Goal: Check status: Check status

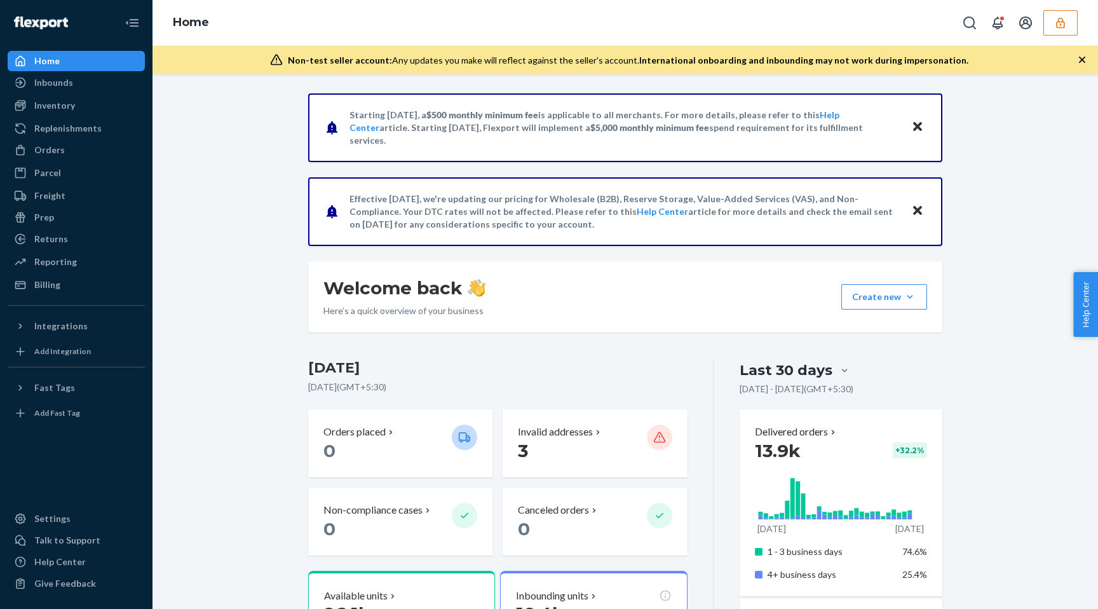
click at [1055, 15] on button "button" at bounding box center [1060, 22] width 34 height 25
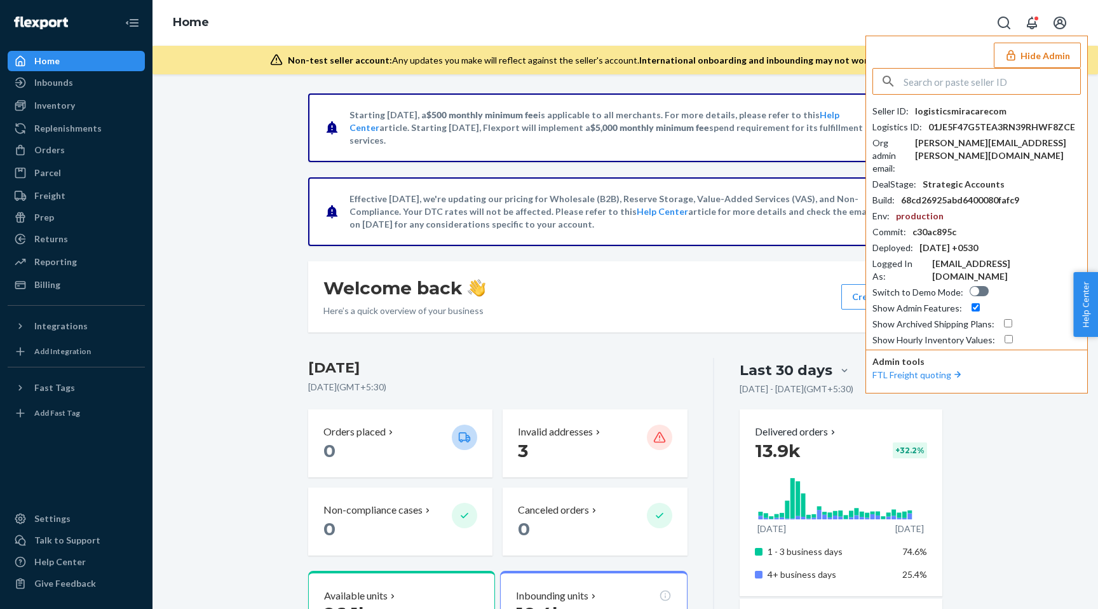
paste input "rmelendeztexbushcraftcom"
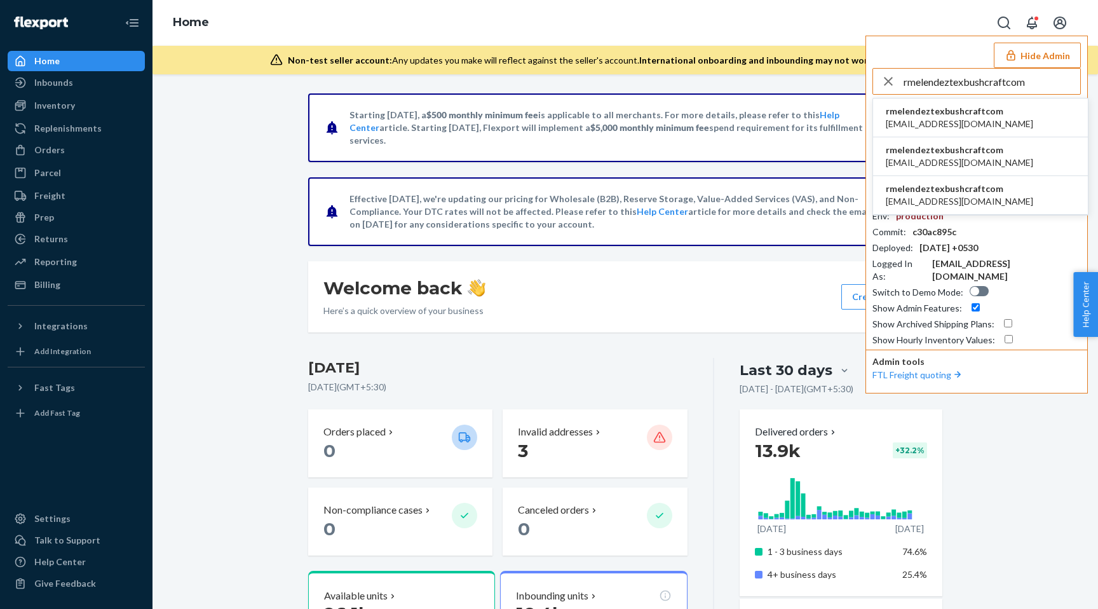
type input "rmelendeztexbushcraftcom"
click at [947, 116] on span "rmelendeztexbushcraftcom" at bounding box center [958, 111] width 147 height 13
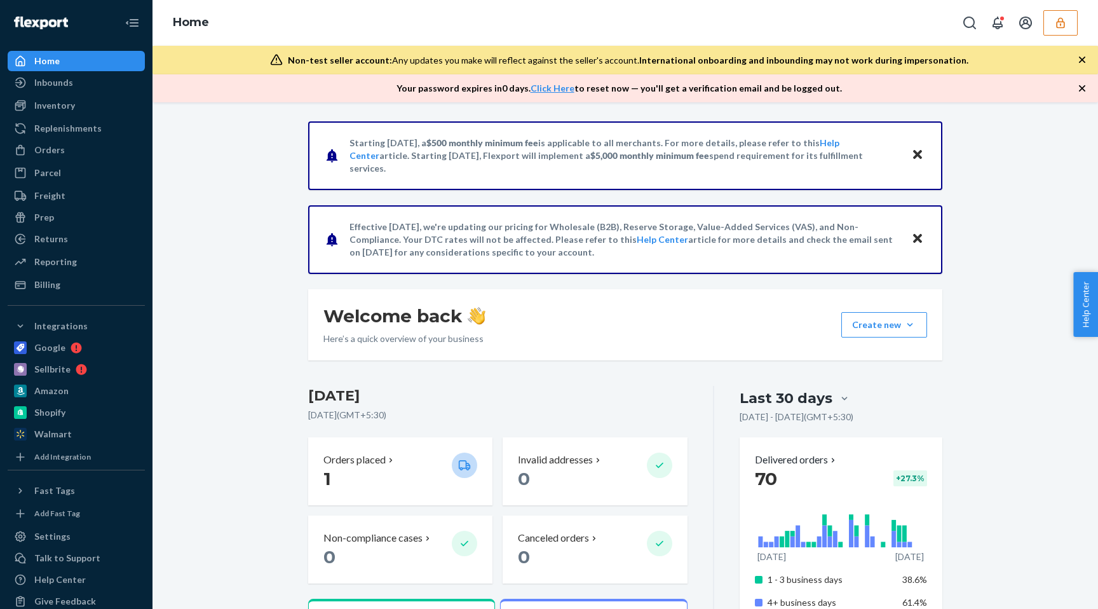
click at [84, 93] on div "Inbounds Shipping Plans Problems" at bounding box center [76, 83] width 137 height 22
click at [84, 107] on div "Inventory" at bounding box center [76, 106] width 135 height 18
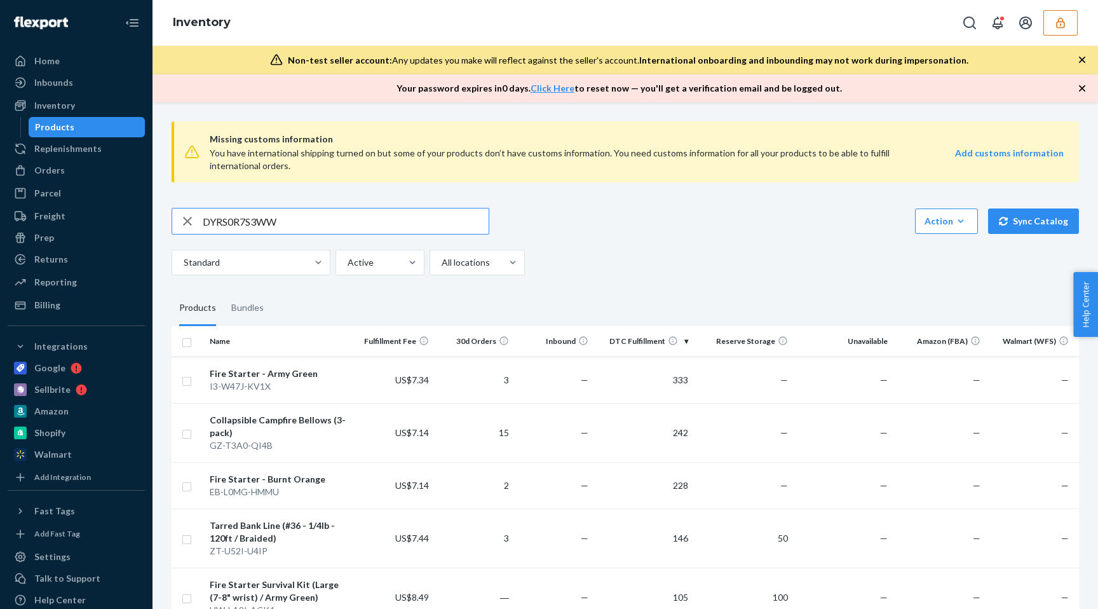
type input "DYRS0R7S3WW"
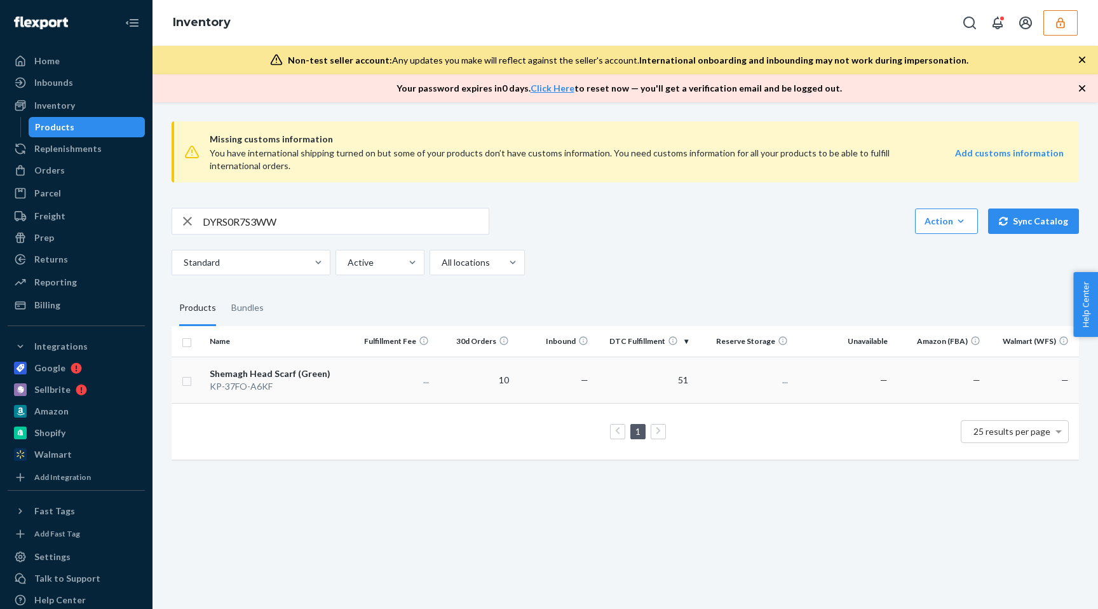
click at [398, 397] on td "..." at bounding box center [394, 379] width 80 height 46
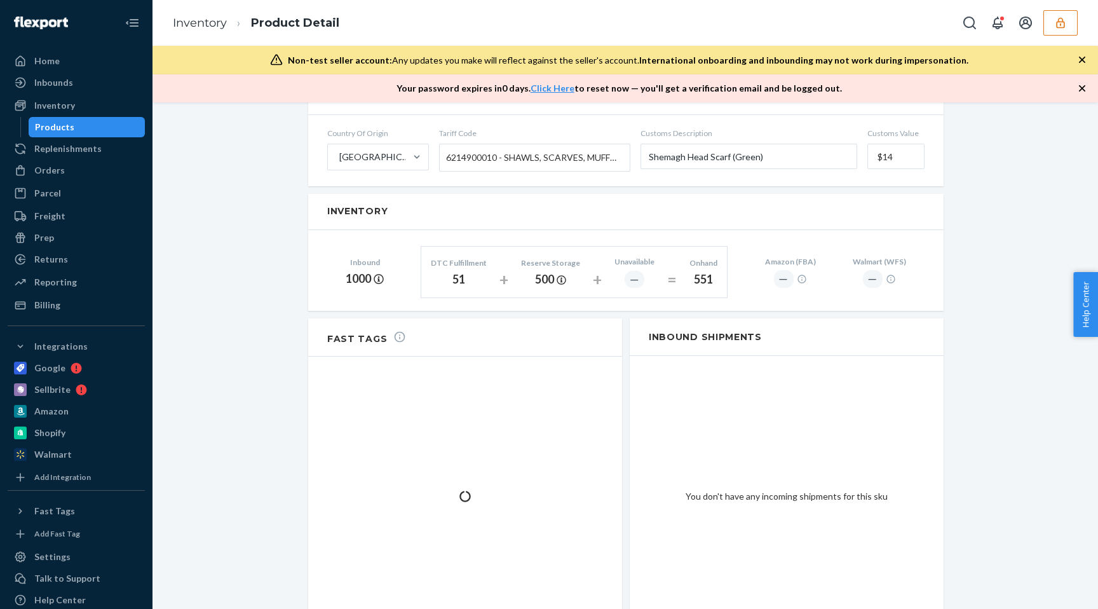
scroll to position [757, 0]
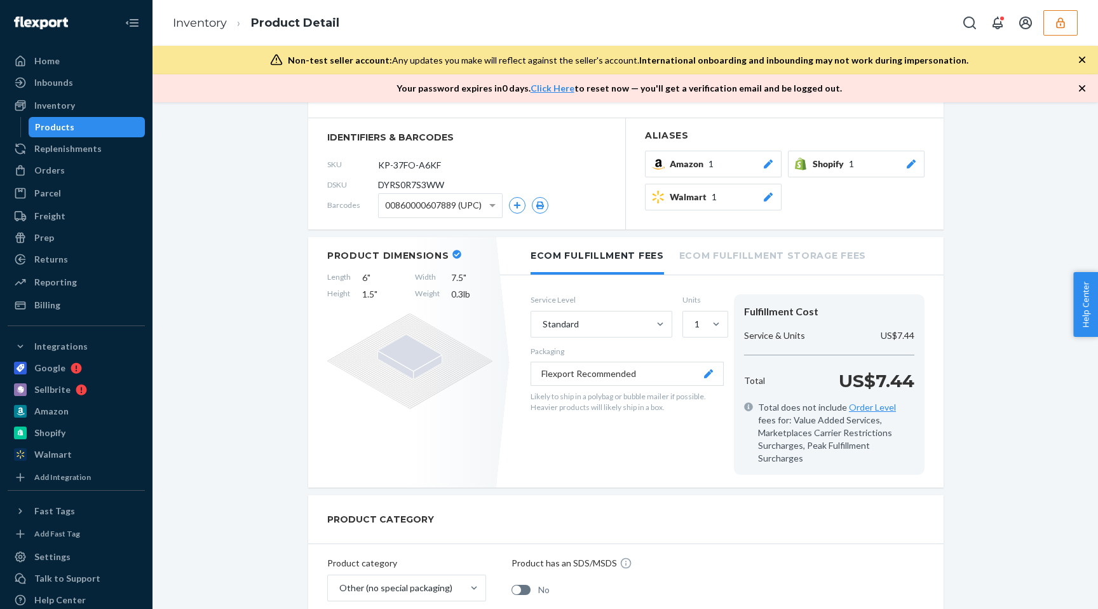
scroll to position [602, 0]
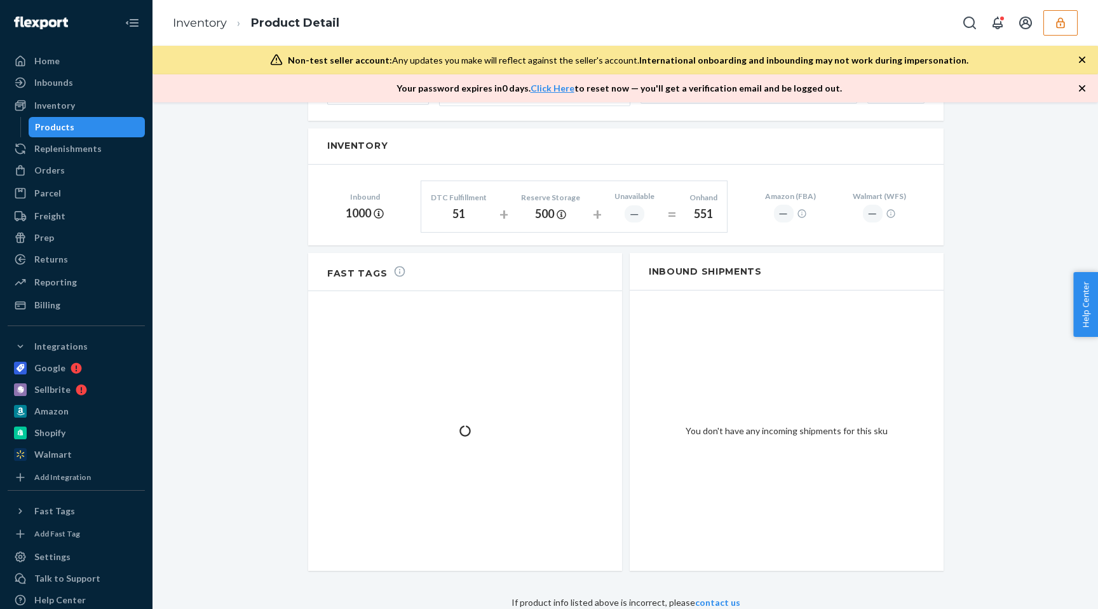
scroll to position [602, 0]
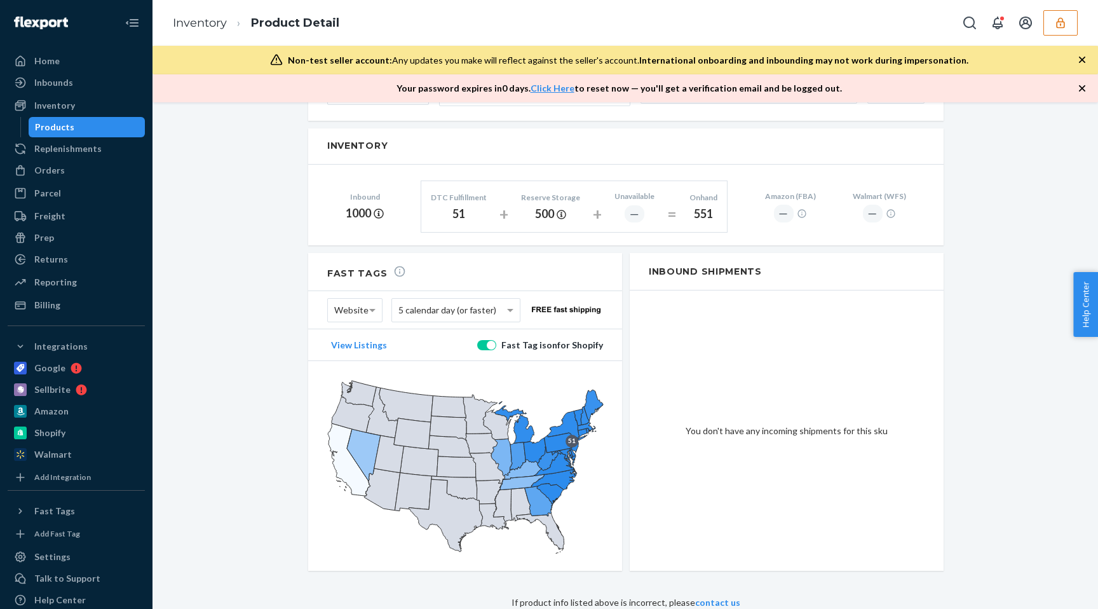
scroll to position [652, 0]
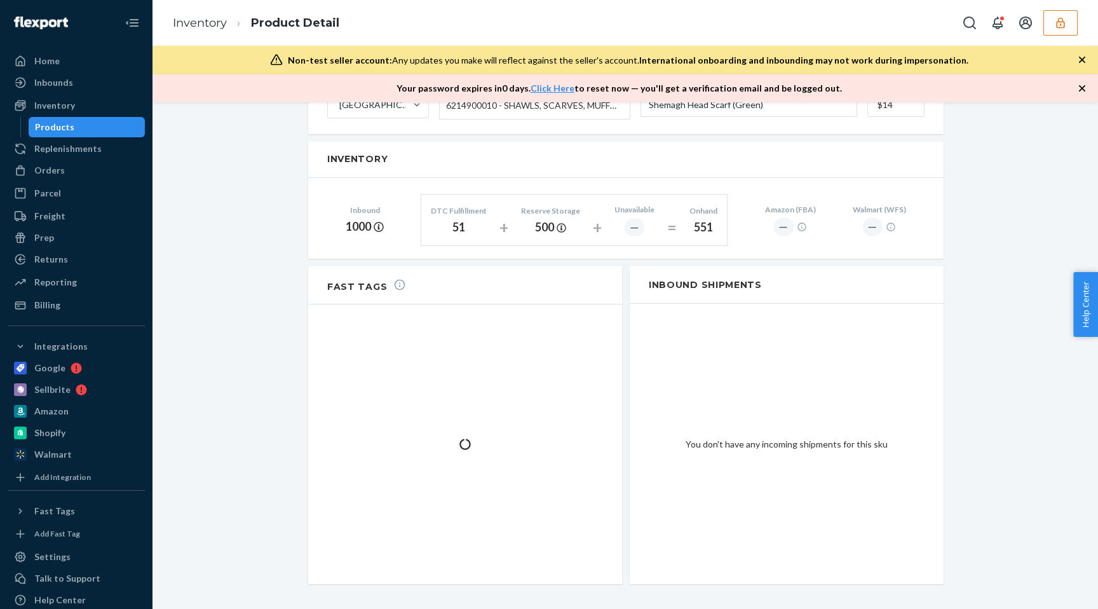
scroll to position [757, 0]
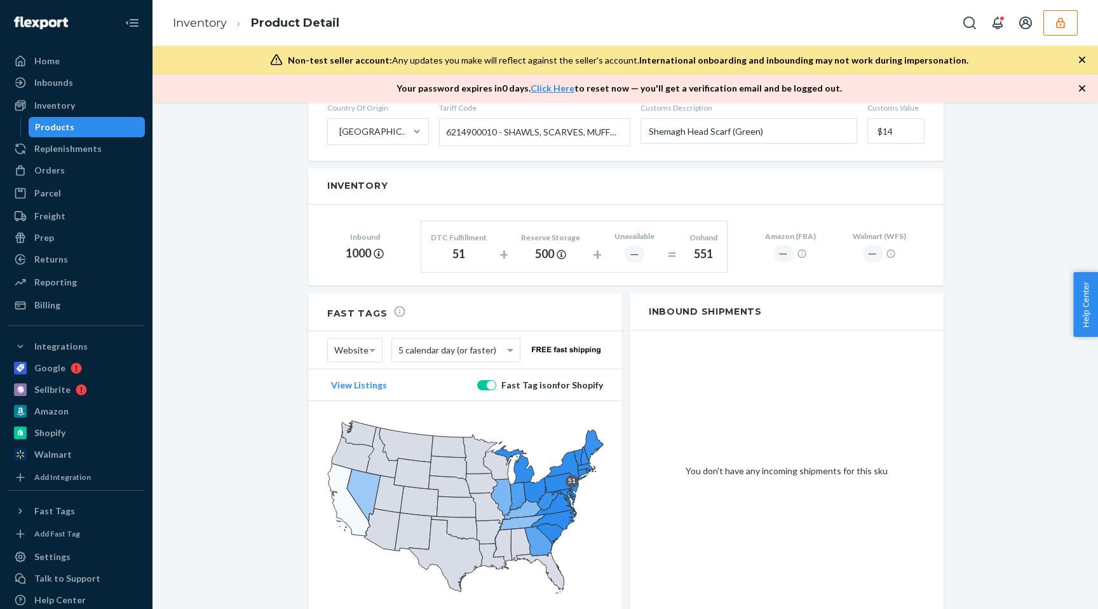
scroll to position [736, 0]
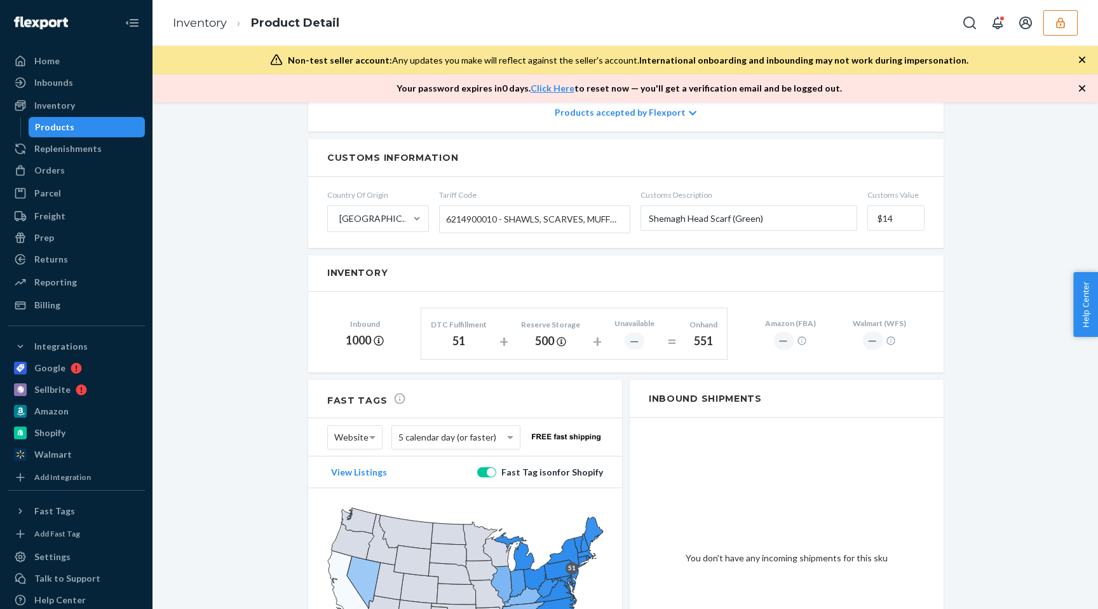
scroll to position [757, 0]
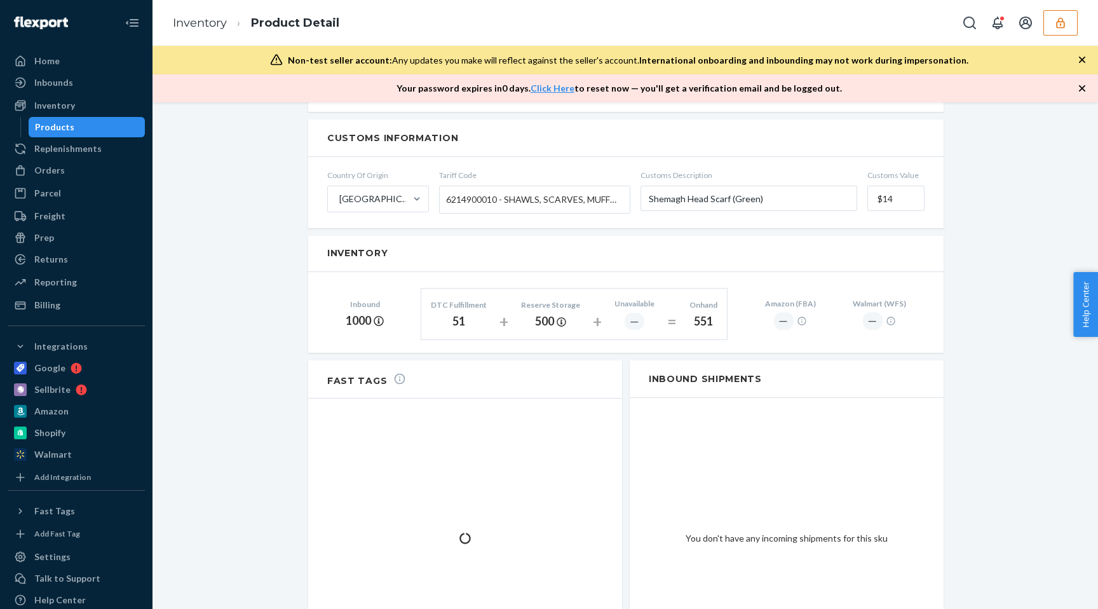
scroll to position [663, 0]
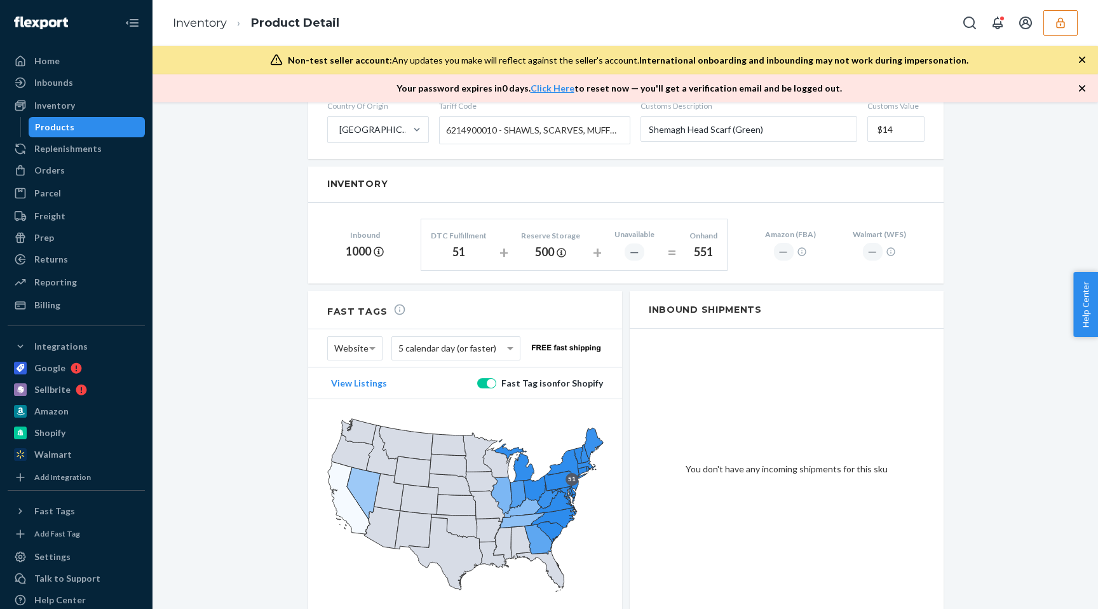
scroll to position [746, 0]
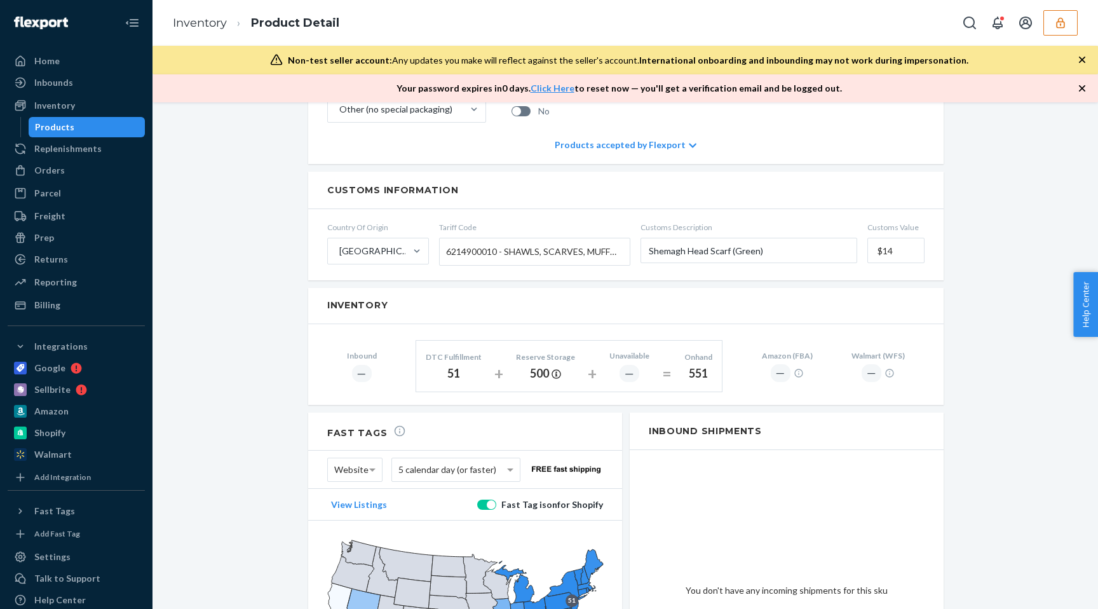
scroll to position [757, 0]
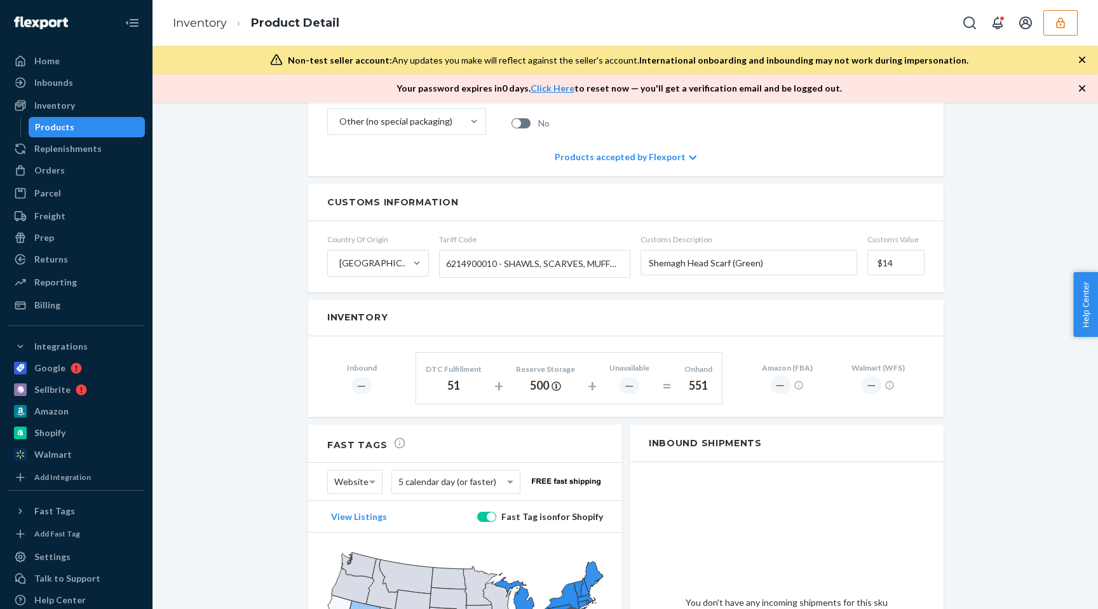
scroll to position [605, 0]
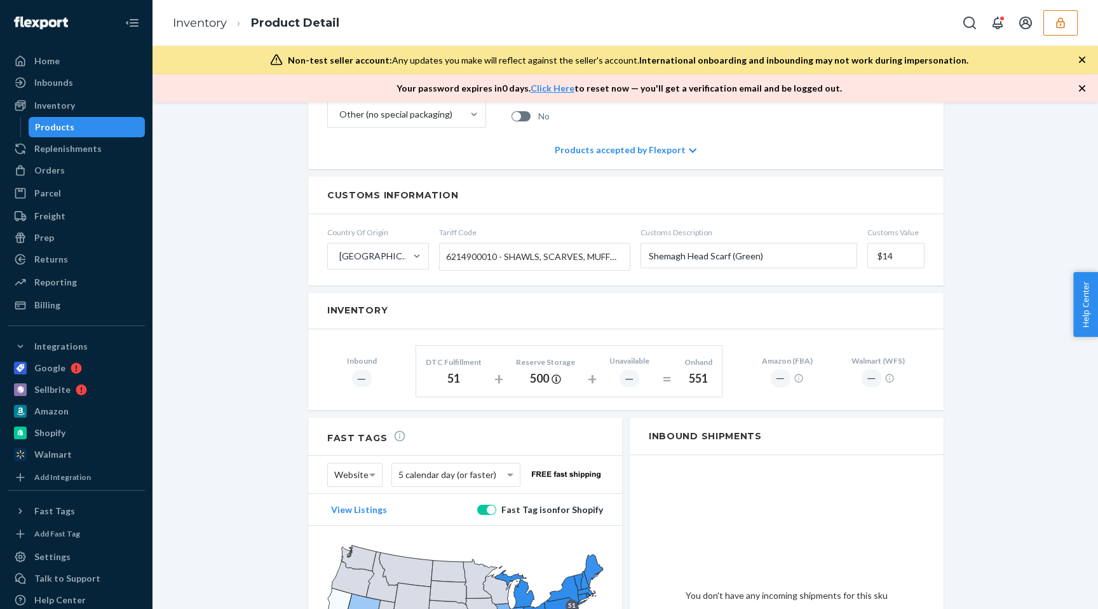
click at [94, 130] on div "Products" at bounding box center [87, 127] width 114 height 18
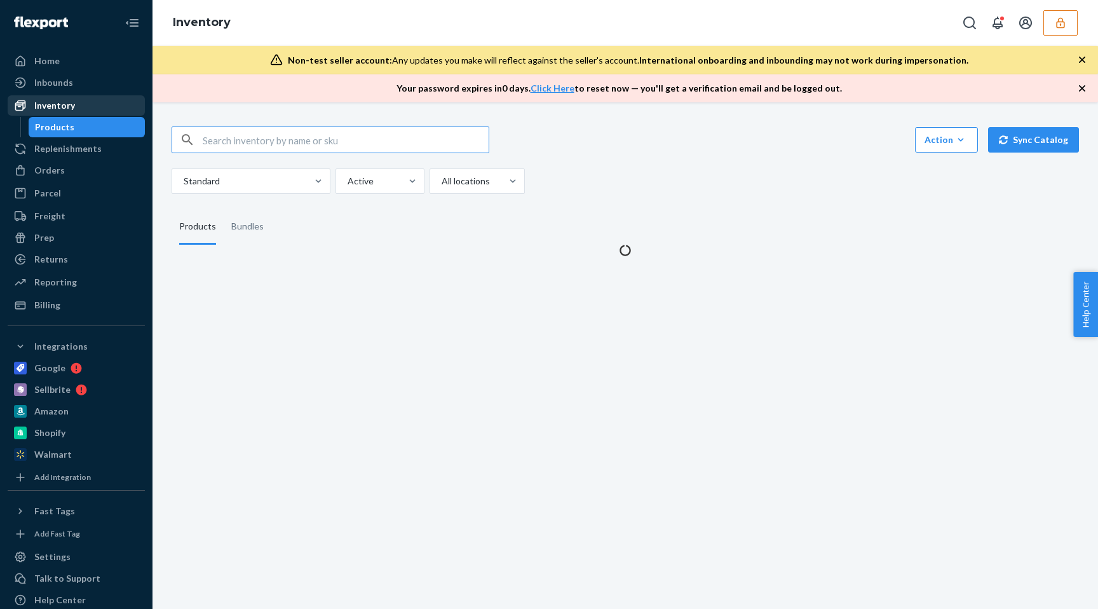
click at [92, 102] on div "Inventory" at bounding box center [76, 106] width 135 height 18
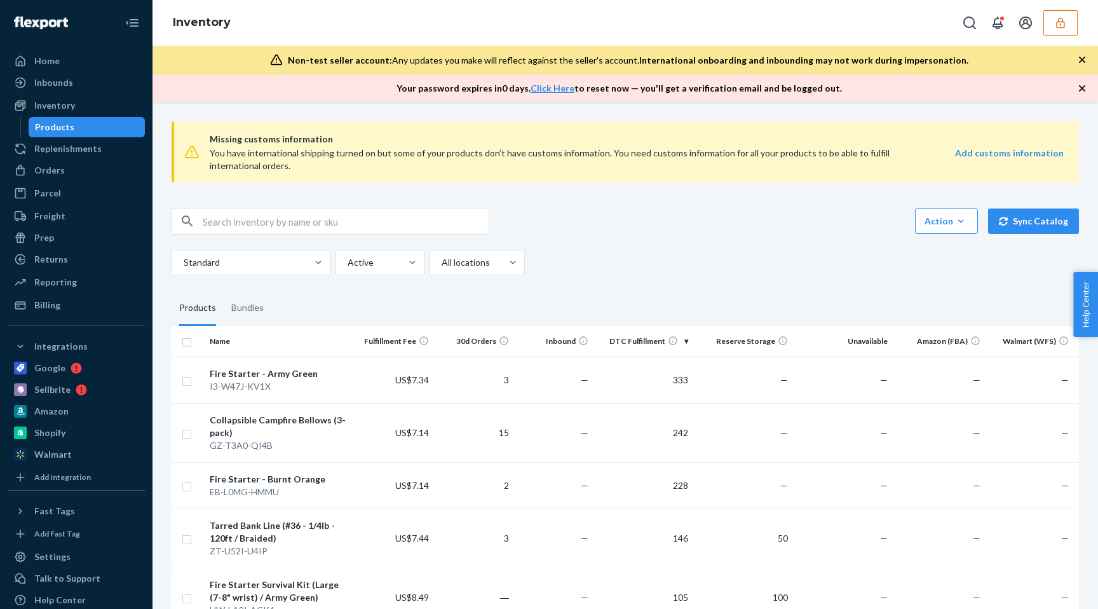
click at [300, 220] on input "text" at bounding box center [346, 220] width 286 height 25
paste input "DYRS0R7S3WW"
type input "DYRS0R7S3WW"
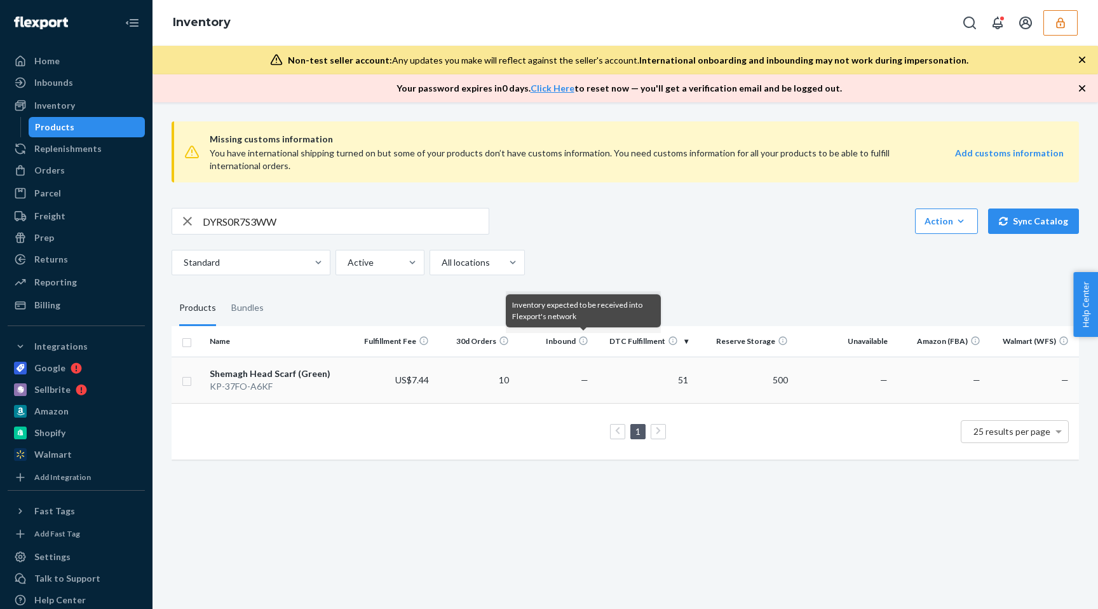
click at [542, 379] on td "—" at bounding box center [554, 379] width 80 height 46
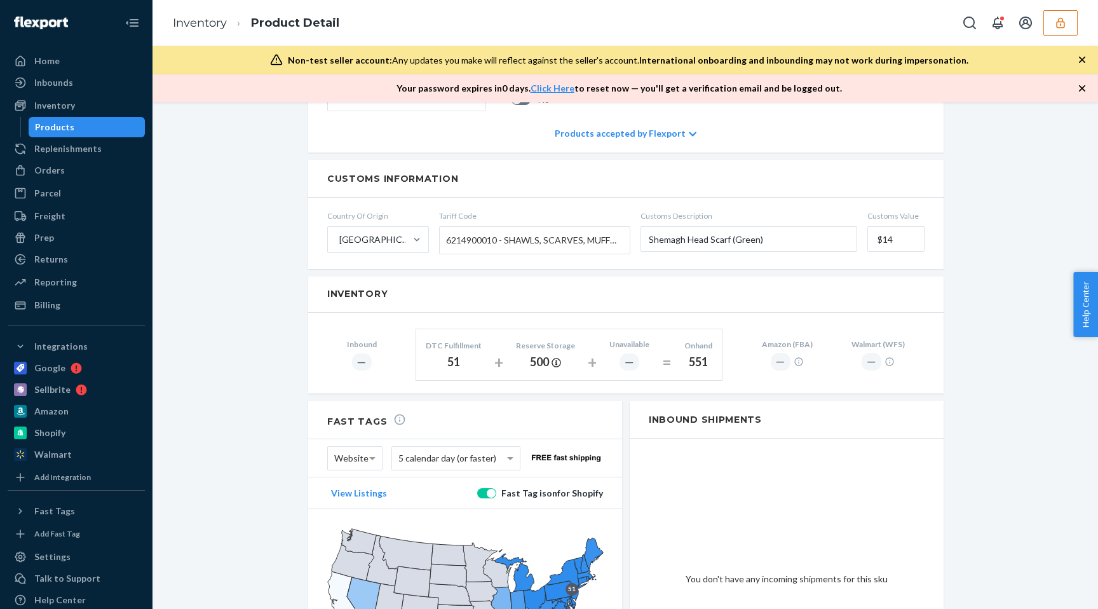
scroll to position [624, 0]
click at [1051, 15] on button "button" at bounding box center [1060, 22] width 34 height 25
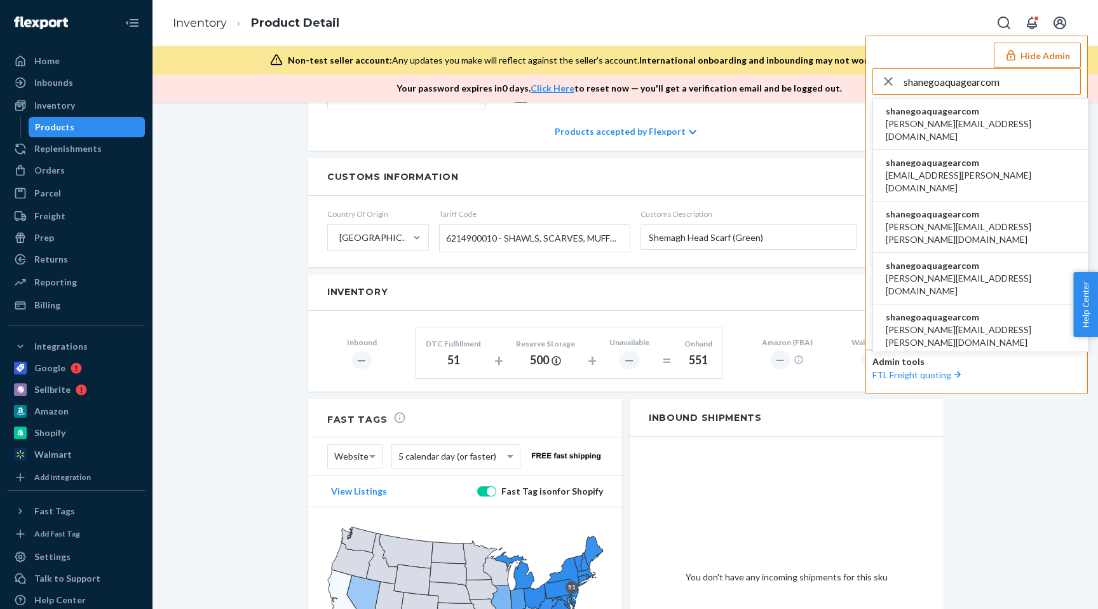
type input "shanegoaquagearcom"
click at [985, 107] on span "shanegoaquagearcom" at bounding box center [979, 111] width 189 height 13
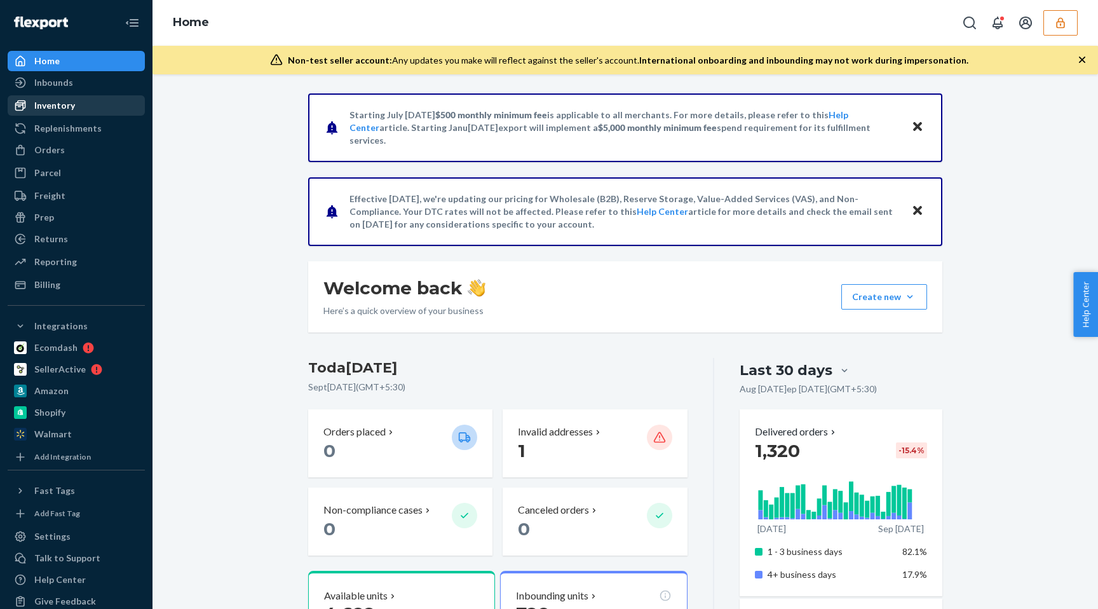
click at [73, 111] on div "Inventory" at bounding box center [54, 105] width 41 height 13
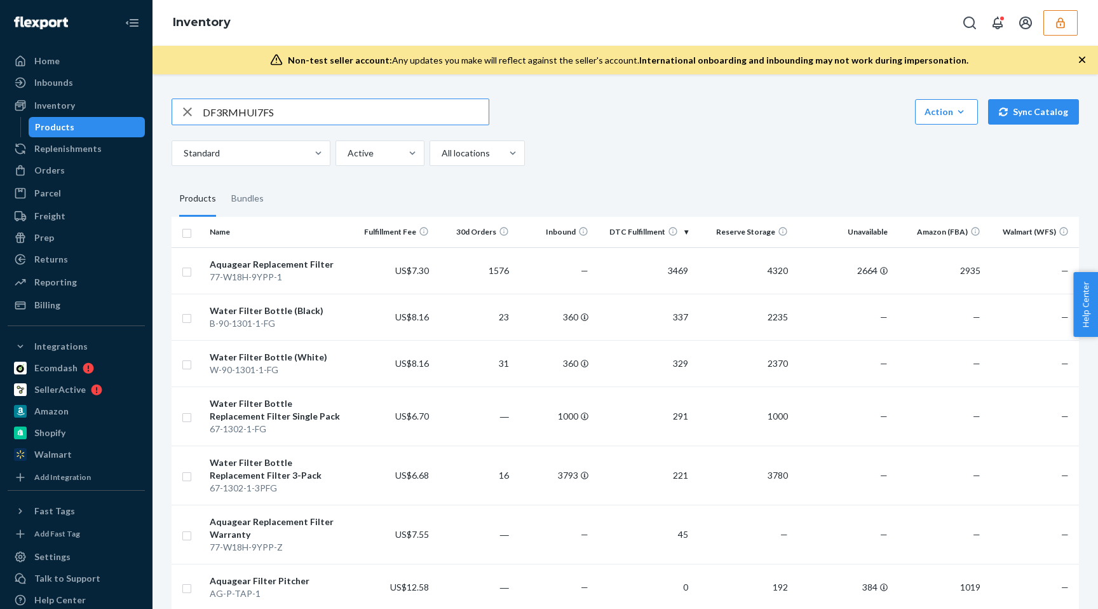
type input "DF3RMHUI7FS"
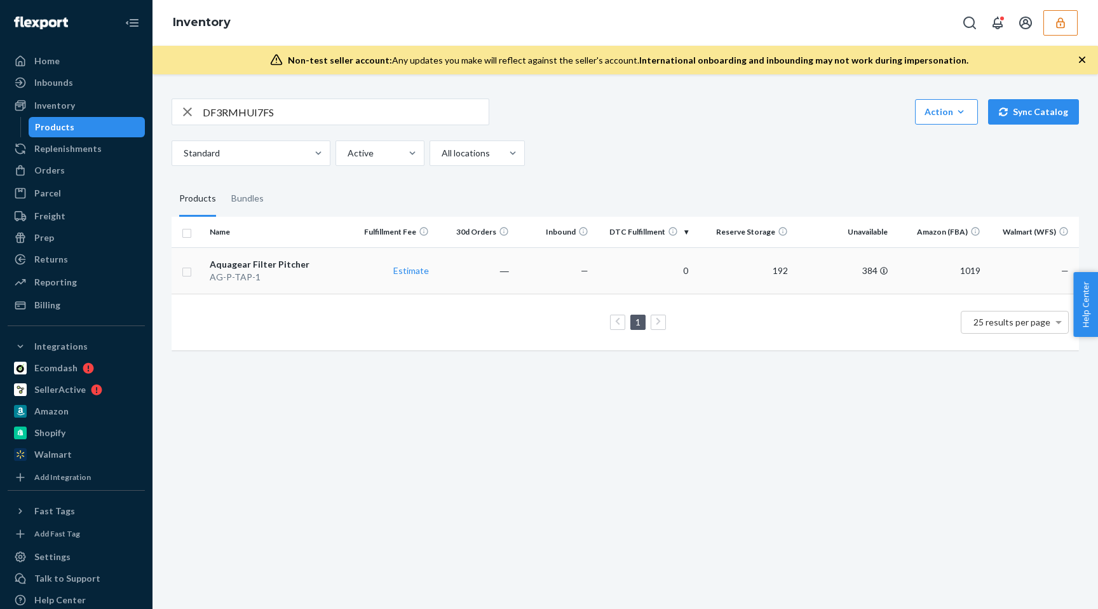
click at [699, 257] on td "192" at bounding box center [743, 270] width 100 height 46
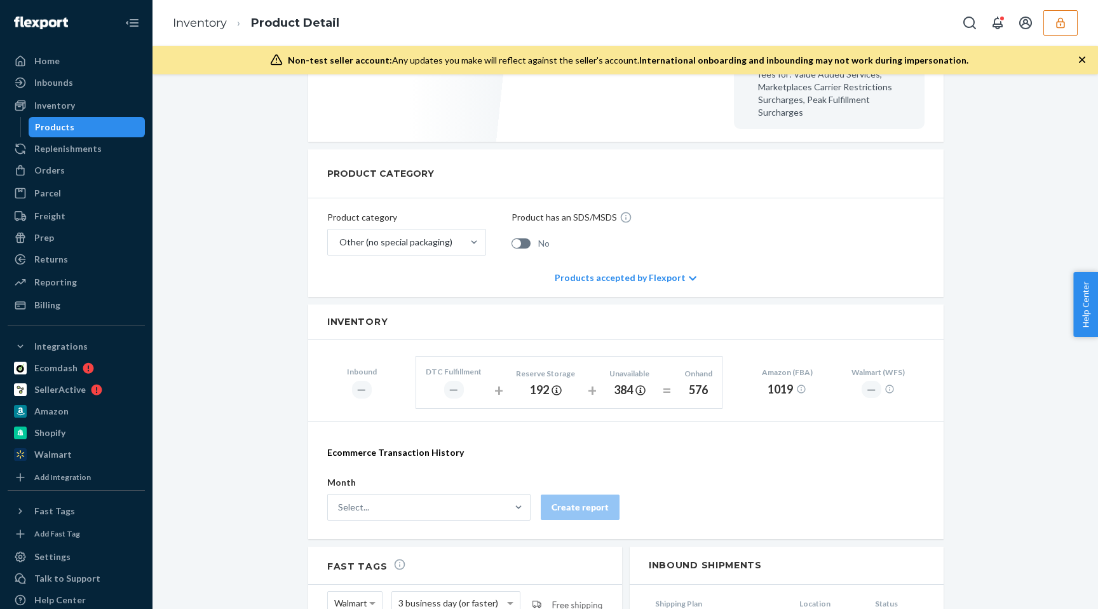
scroll to position [617, 0]
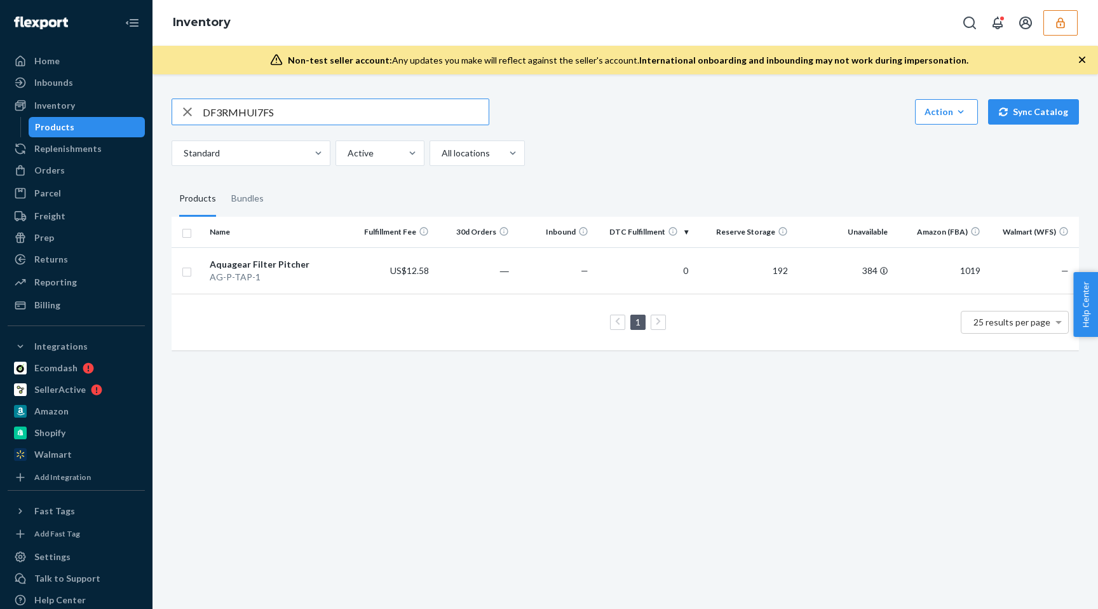
click at [248, 114] on input "DF3RMHUI7FS" at bounding box center [346, 111] width 286 height 25
paste input "ZNKH7H9SF8"
type input "DZNKH7H9SF8"
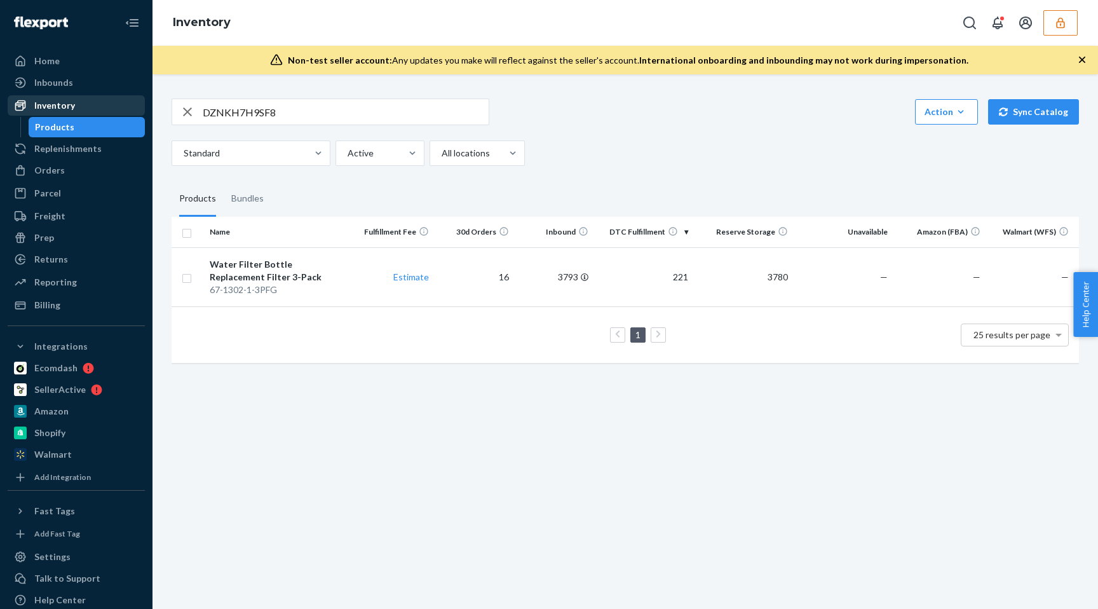
click at [85, 109] on div "Inventory" at bounding box center [76, 106] width 135 height 18
click at [89, 84] on div "Inbounds" at bounding box center [76, 83] width 135 height 18
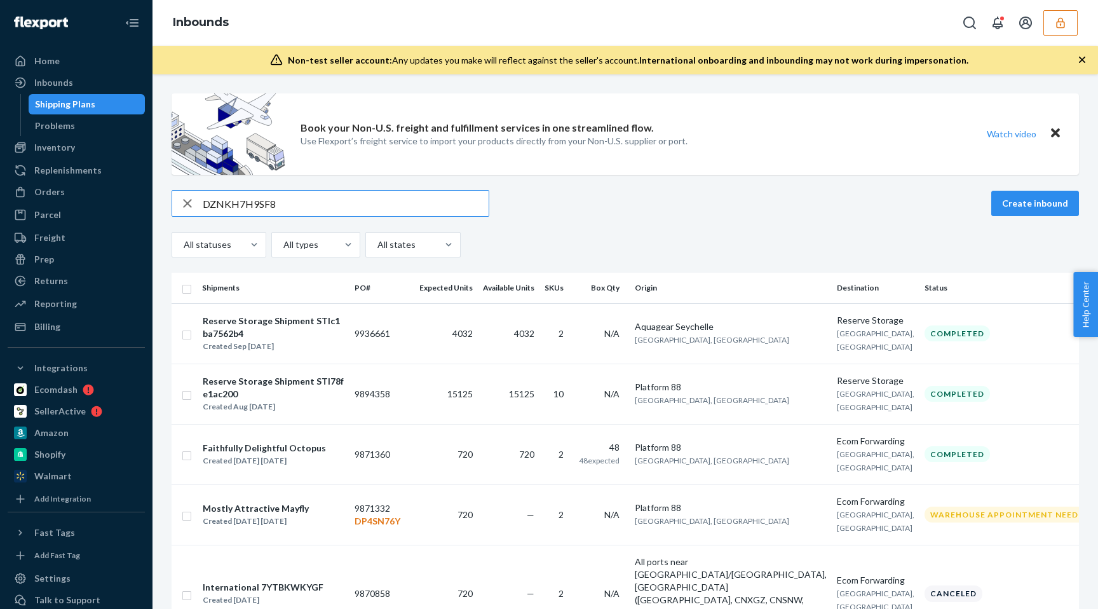
type input "DZNKH7H9SF8"
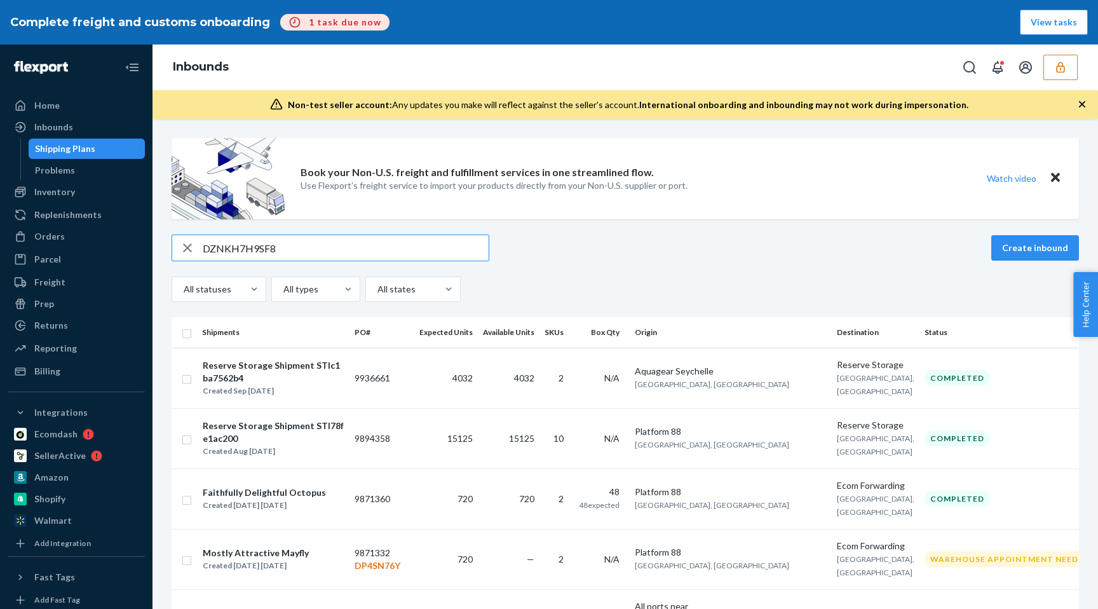
type input "DZNKH7H9SF8"
click at [89, 188] on div "Inventory" at bounding box center [76, 192] width 135 height 18
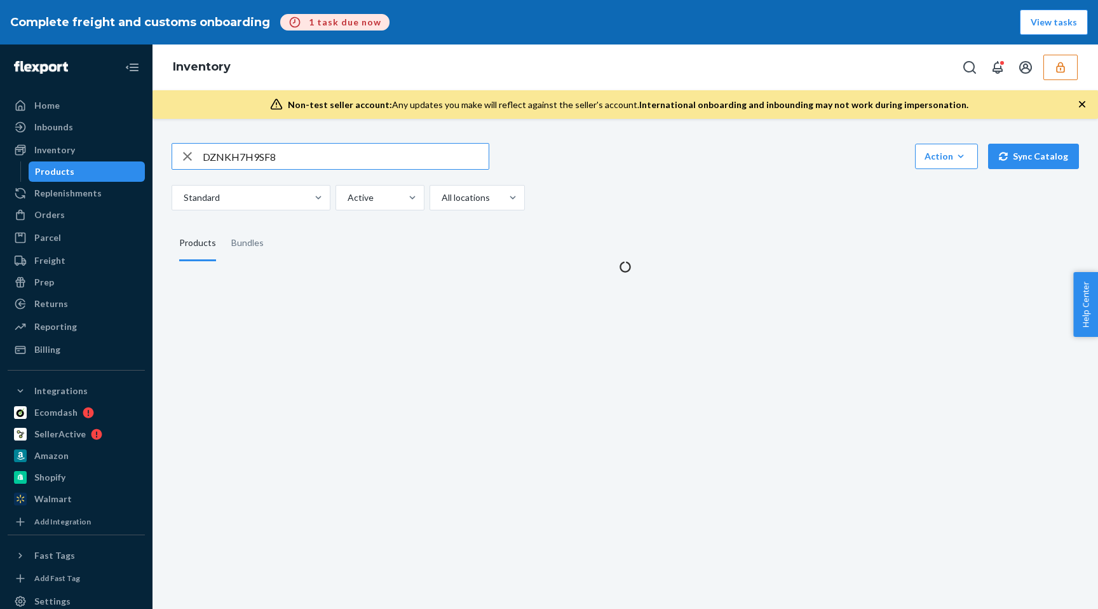
click at [354, 157] on input "DZNKH7H9SF8" at bounding box center [346, 156] width 286 height 25
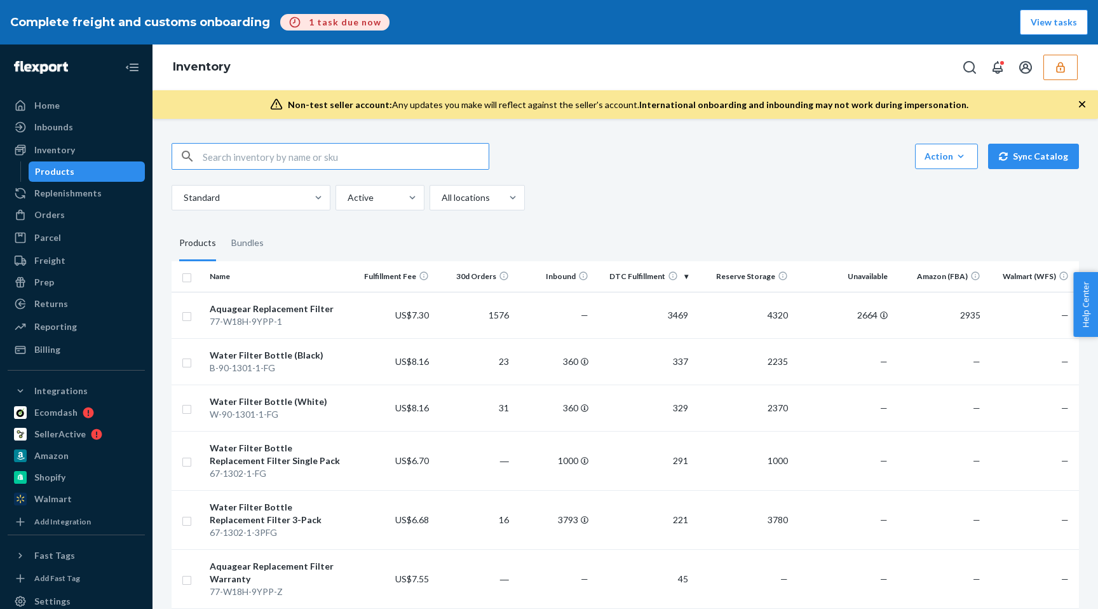
click at [354, 160] on input "text" at bounding box center [346, 156] width 286 height 25
paste input "DZNKH7H9SF8"
type input "DZNKH7H9SF8"
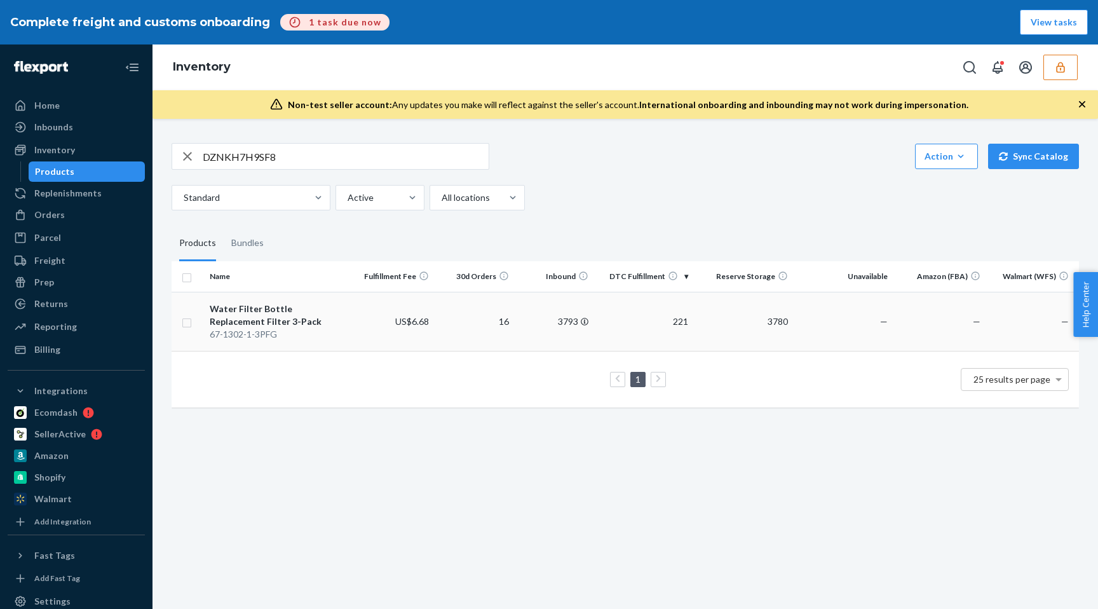
click at [641, 318] on td "221" at bounding box center [643, 321] width 100 height 59
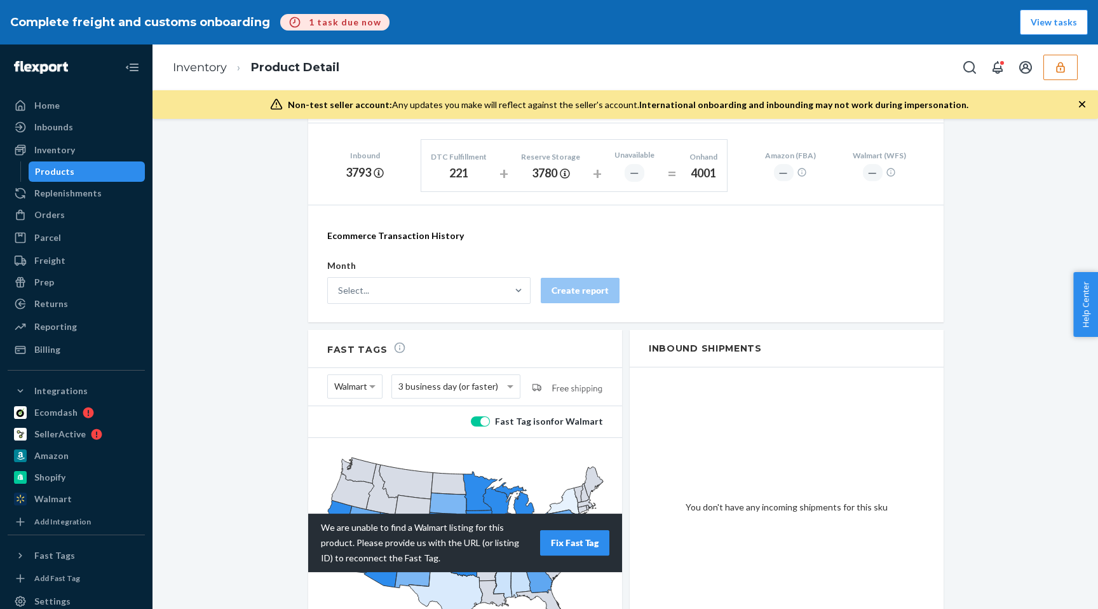
scroll to position [776, 0]
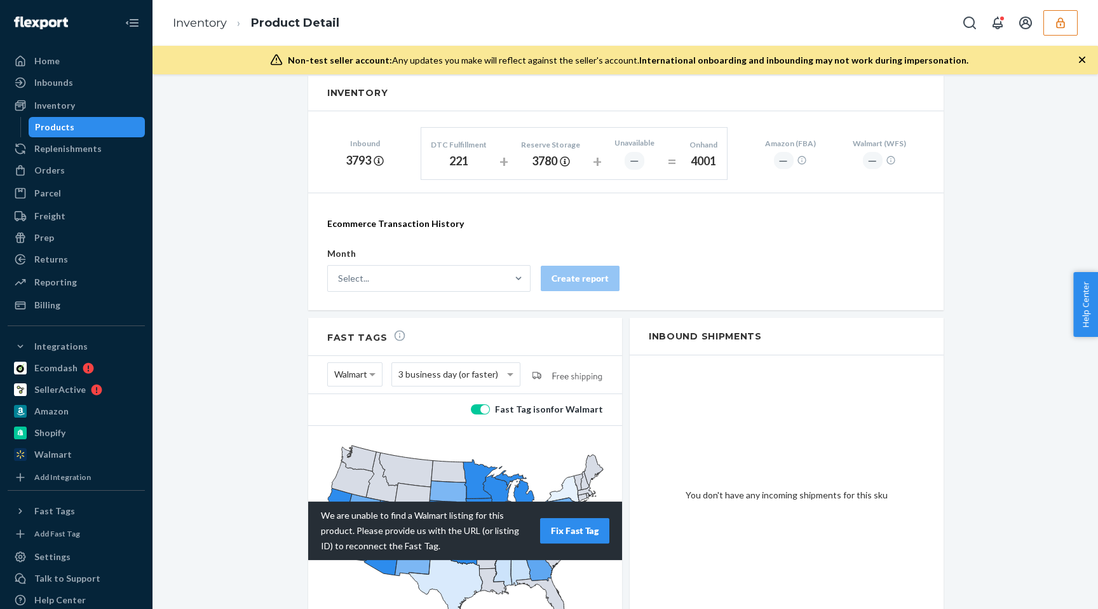
scroll to position [795, 0]
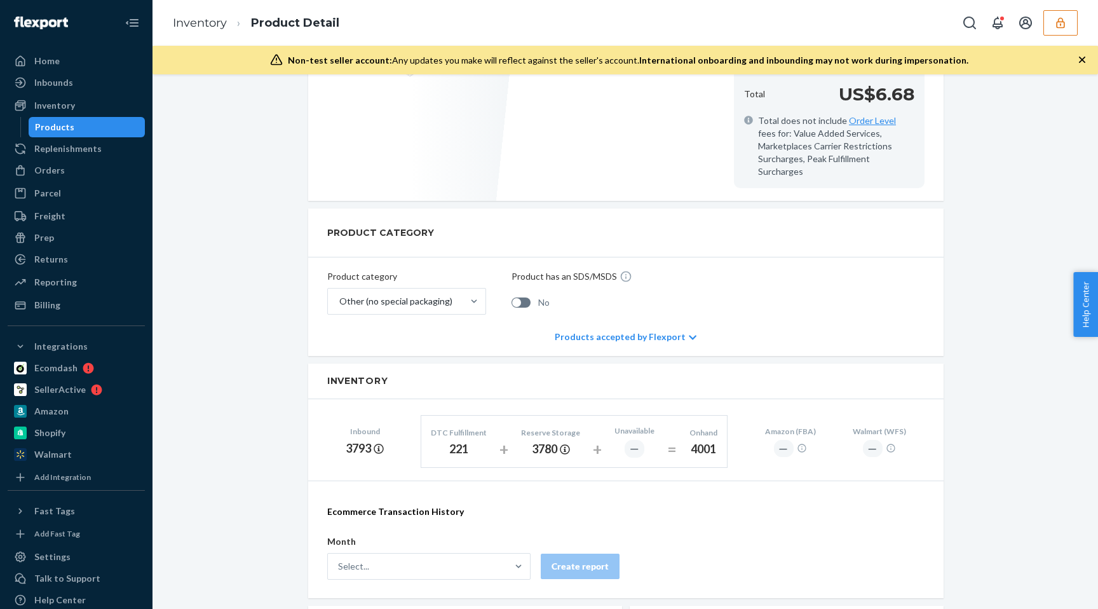
scroll to position [455, 0]
click at [109, 91] on div "Inbounds" at bounding box center [76, 83] width 135 height 18
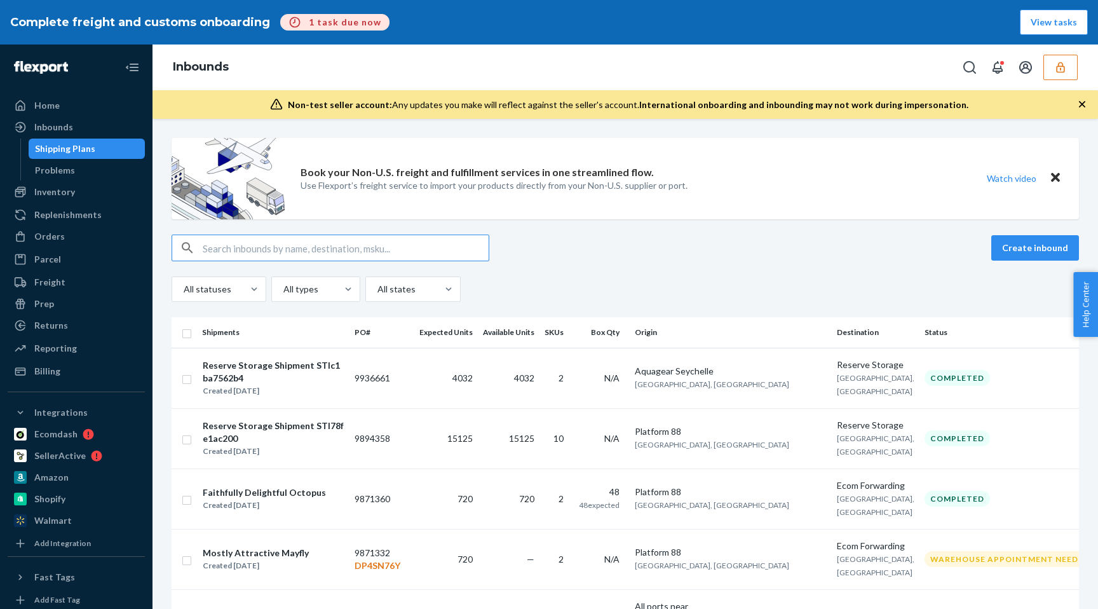
click at [417, 257] on input "text" at bounding box center [346, 247] width 286 height 25
paste input "DZNKH7H9SF8"
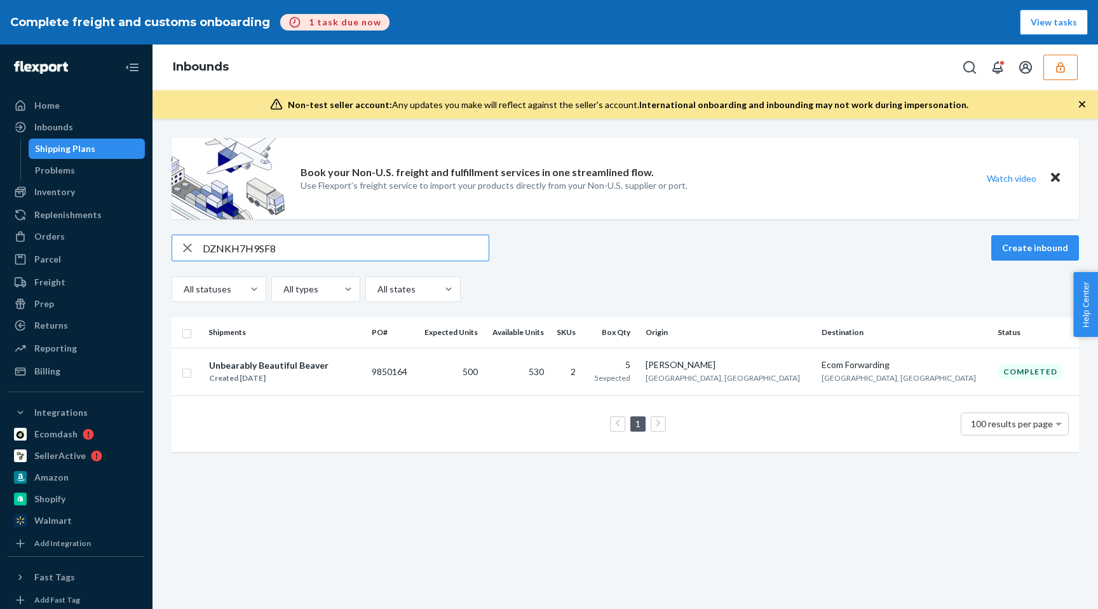
type input "DZNKH7H9SF8"
click at [360, 261] on div "DZNKH7H9SF8 Create inbound All statuses All types All states" at bounding box center [625, 267] width 907 height 67
click at [326, 257] on input "DZNKH7H9SF8" at bounding box center [346, 247] width 286 height 25
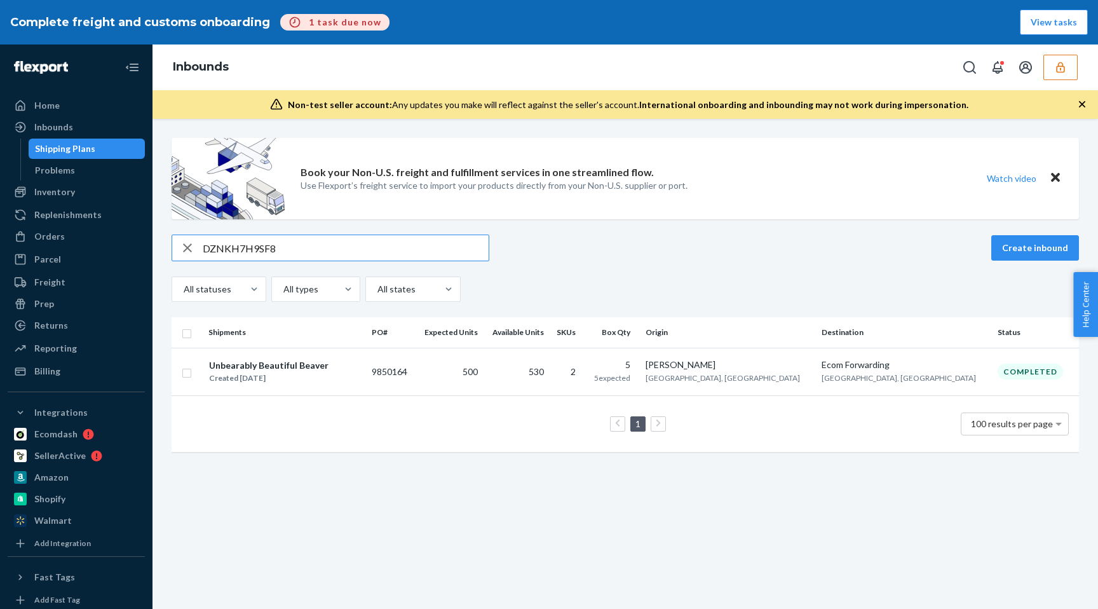
click at [326, 257] on input "DZNKH7H9SF8" at bounding box center [346, 247] width 286 height 25
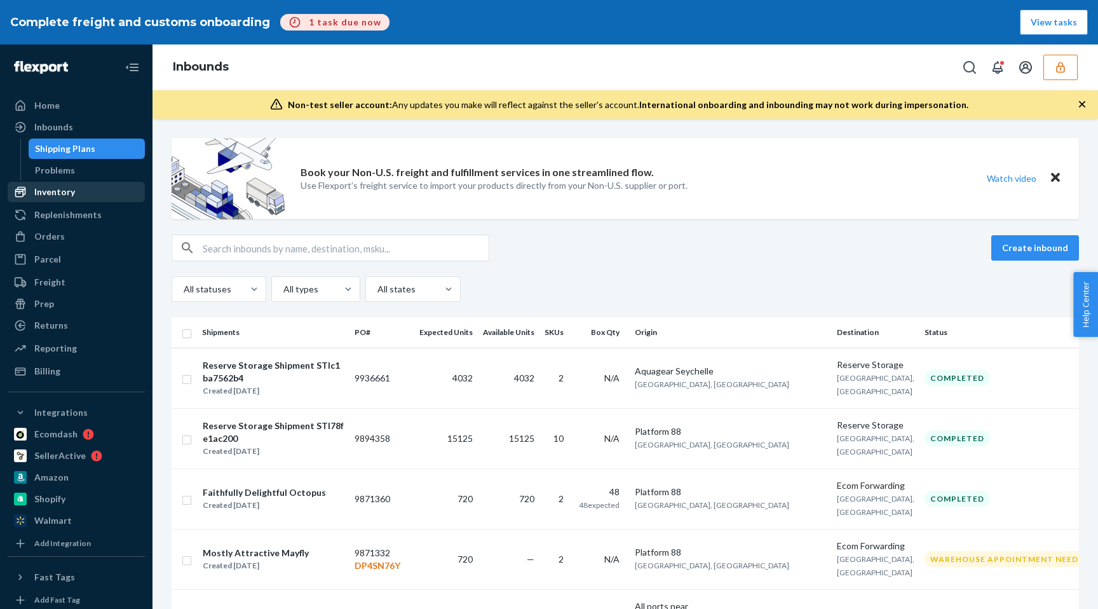
click at [105, 196] on div "Inventory" at bounding box center [76, 192] width 135 height 18
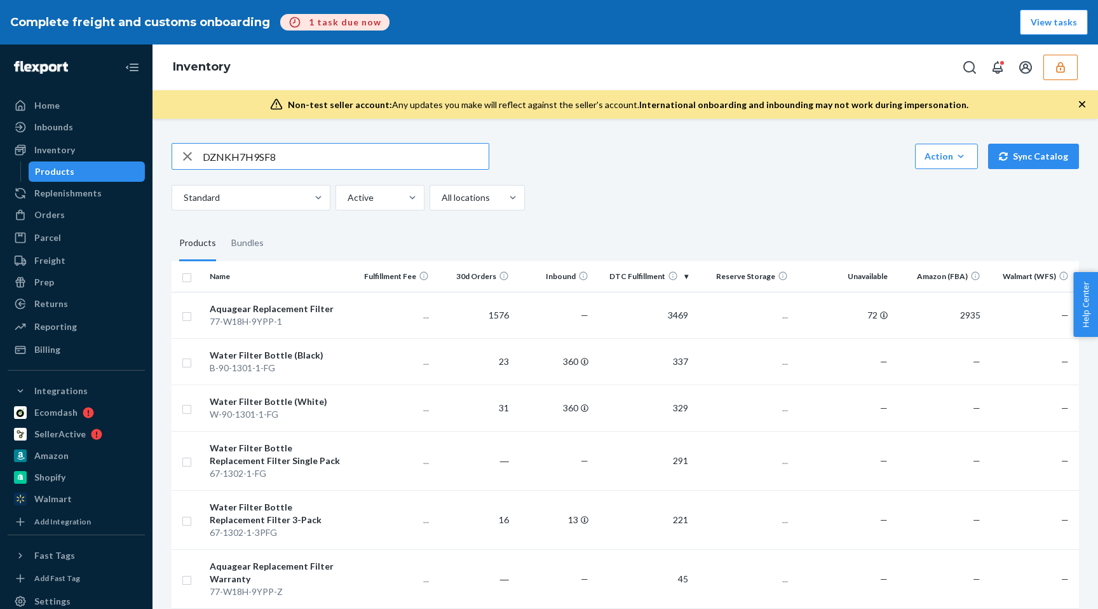
type input "DZNKH7H9SF8"
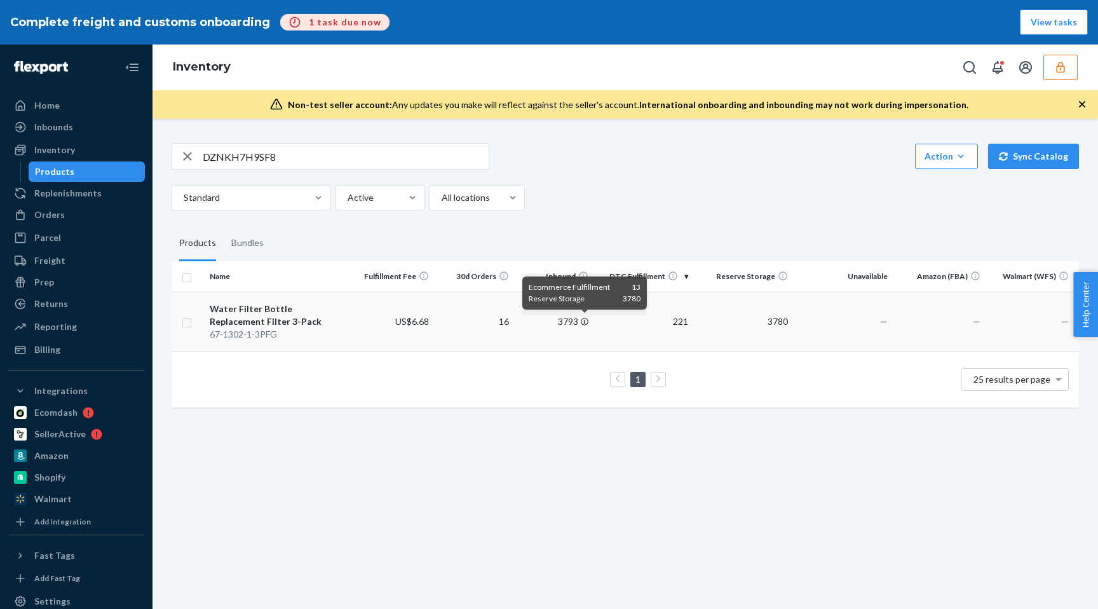
click at [582, 318] on icon at bounding box center [585, 322] width 8 height 8
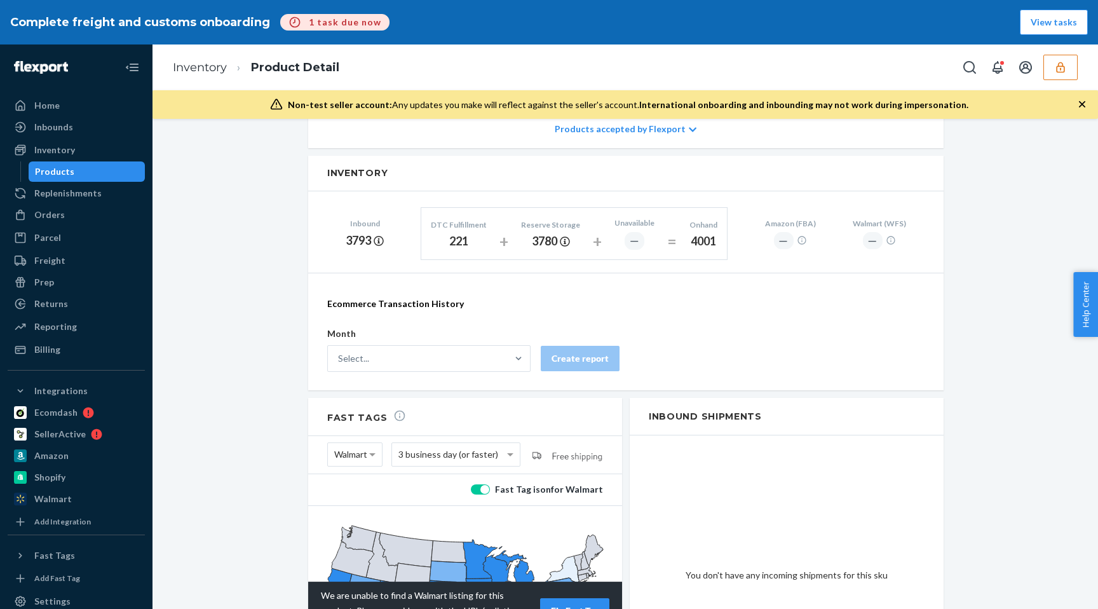
scroll to position [689, 0]
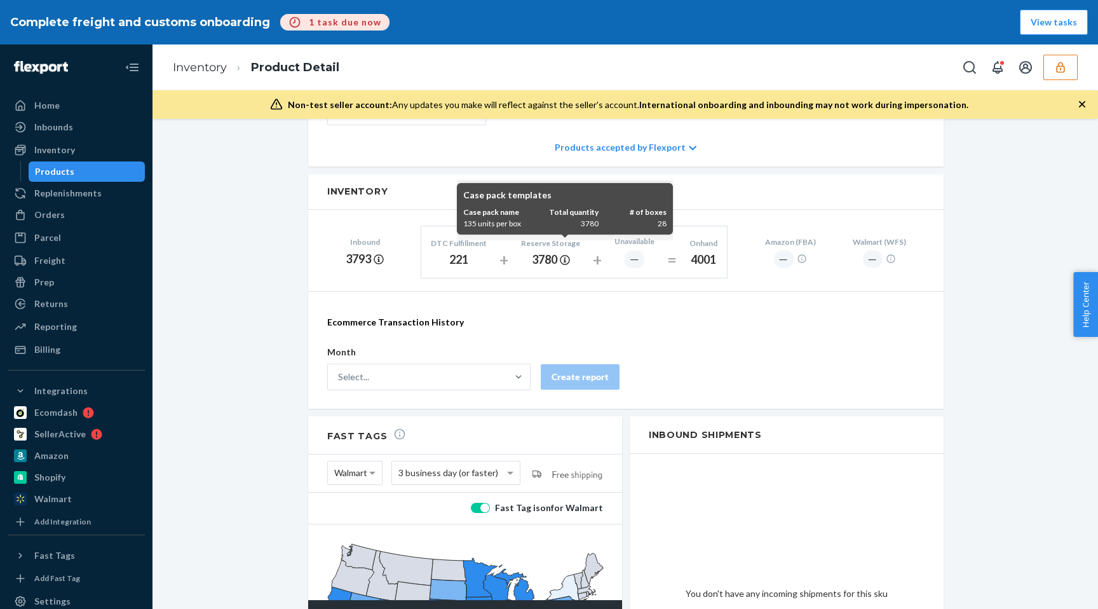
click at [471, 225] on div "135 units per box" at bounding box center [497, 223] width 68 height 11
drag, startPoint x: 471, startPoint y: 225, endPoint x: 511, endPoint y: 222, distance: 40.1
click at [511, 222] on div "135 units per box" at bounding box center [497, 223] width 68 height 11
copy div "135 units per box"
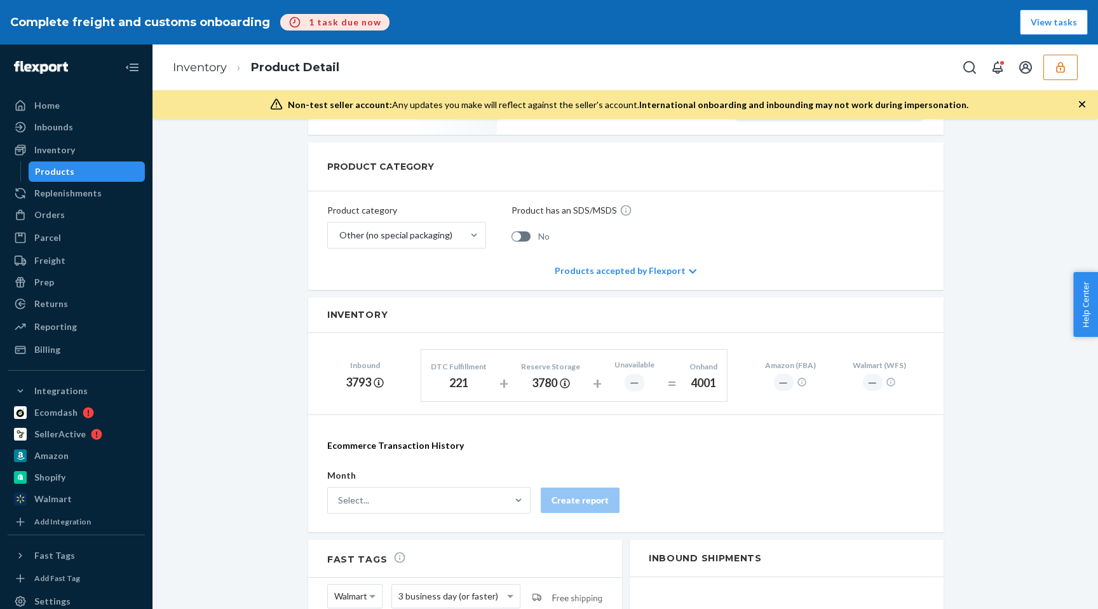
scroll to position [786, 0]
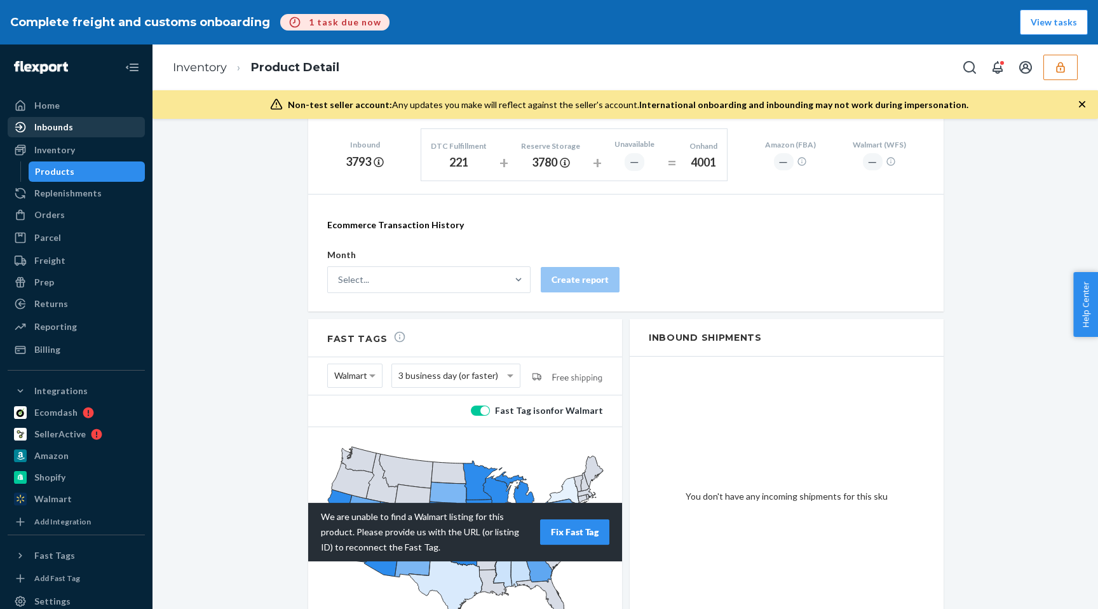
click at [99, 128] on div "Inbounds" at bounding box center [76, 127] width 135 height 18
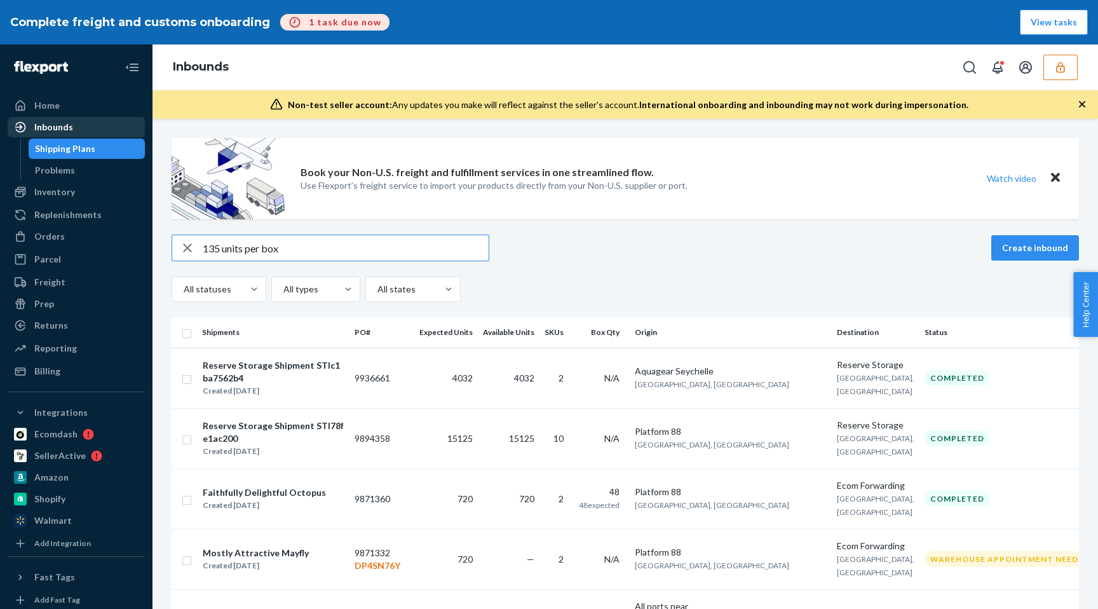
type input "135 units per box"
click at [446, 364] on td "4032" at bounding box center [446, 377] width 64 height 60
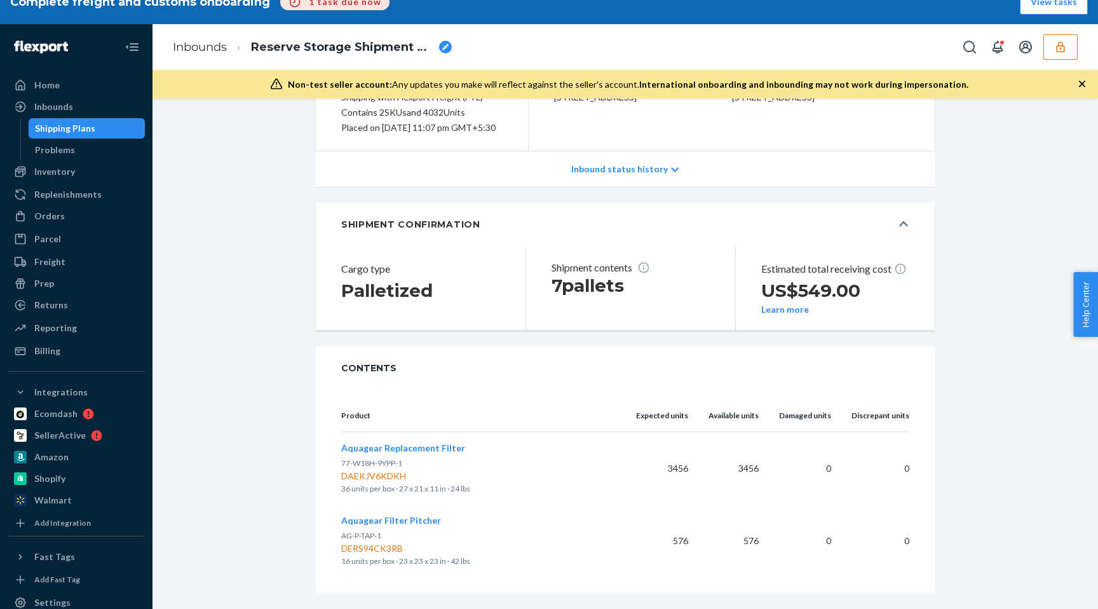
scroll to position [44, 0]
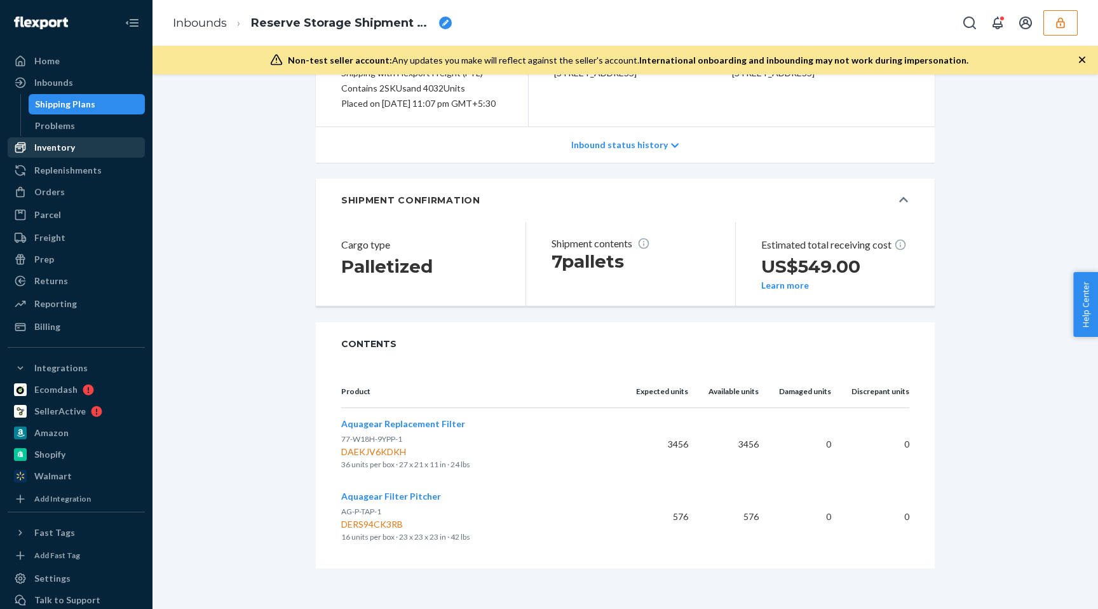
click at [74, 144] on div "Inventory" at bounding box center [76, 147] width 135 height 18
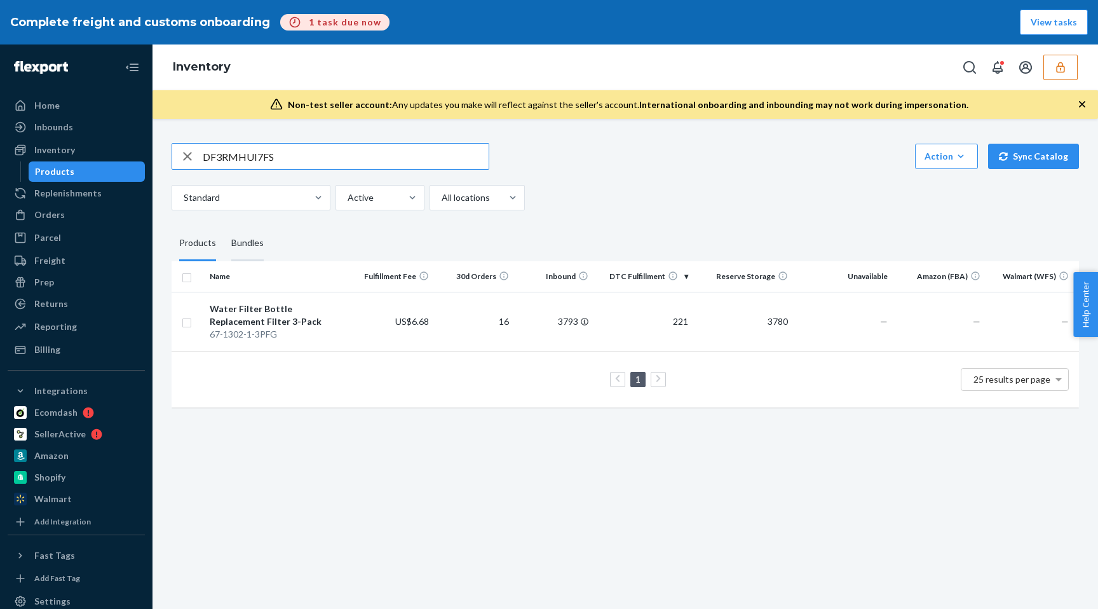
type input "DF3RMHUI7FS"
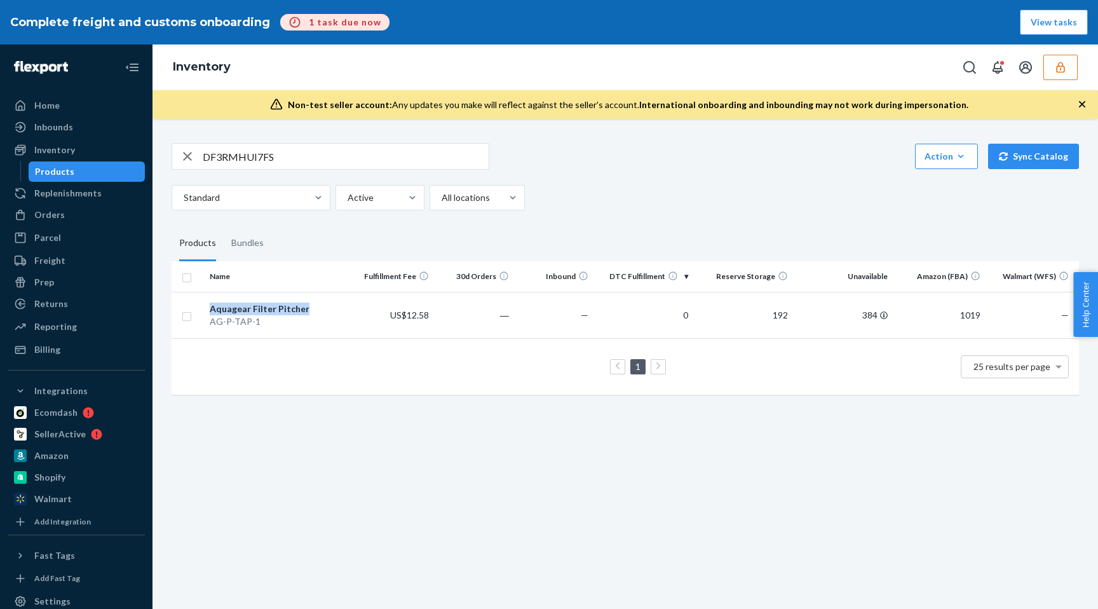
drag, startPoint x: 304, startPoint y: 306, endPoint x: 212, endPoint y: 306, distance: 92.1
click at [212, 306] on div "Aquagear Filter Pitcher" at bounding box center [279, 308] width 139 height 13
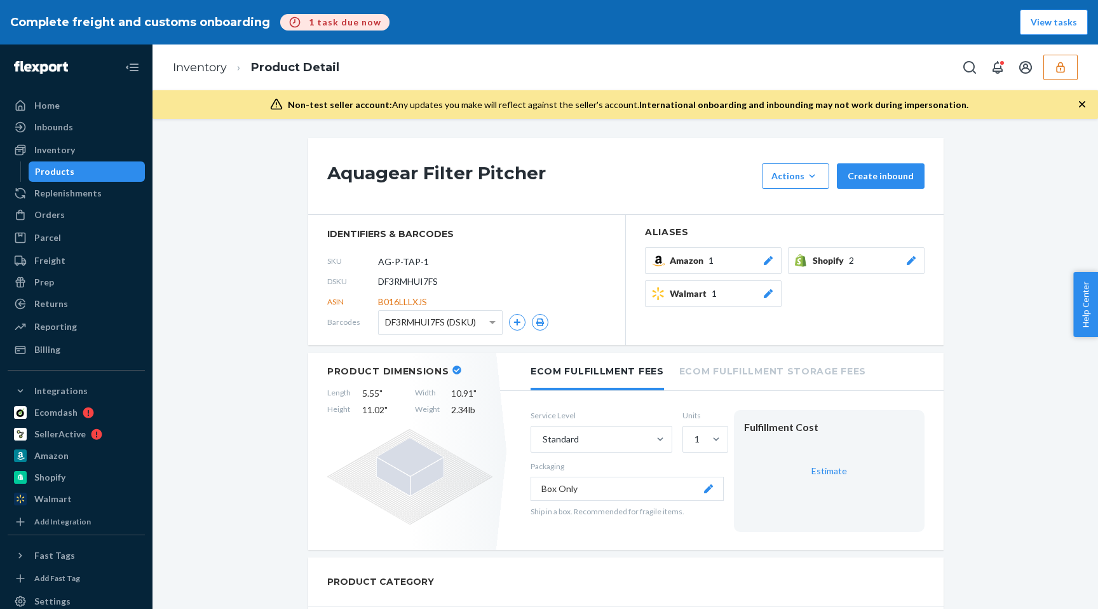
click at [360, 171] on h1 "Aquagear Filter Pitcher" at bounding box center [541, 175] width 428 height 25
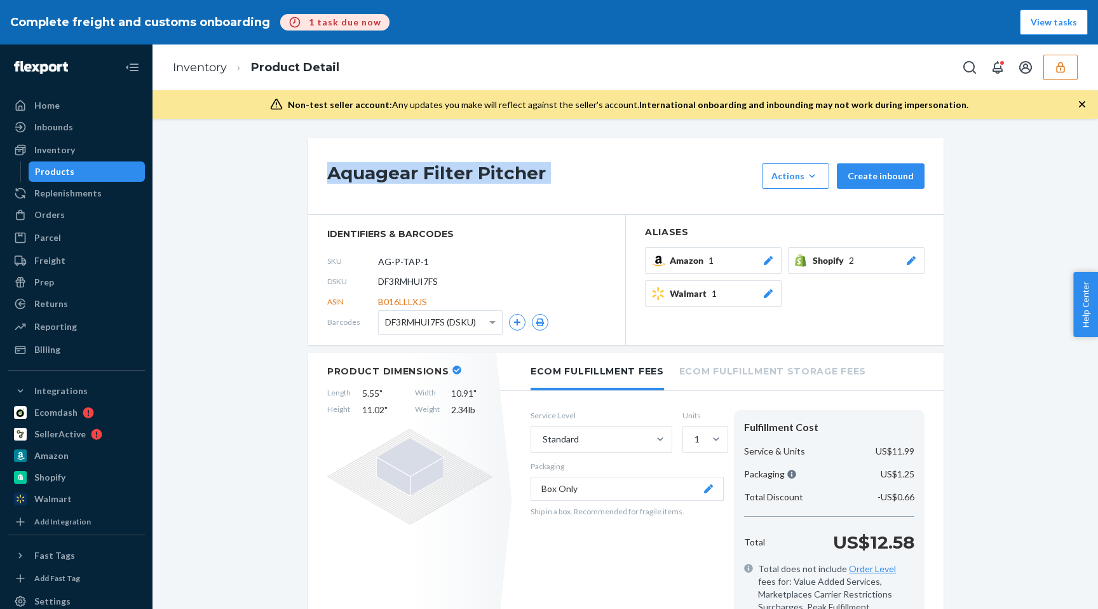
click at [360, 171] on h1 "Aquagear Filter Pitcher" at bounding box center [541, 175] width 428 height 25
copy div "Aquagear Filter Pitcher"
click at [88, 117] on link "Inbounds" at bounding box center [76, 127] width 137 height 20
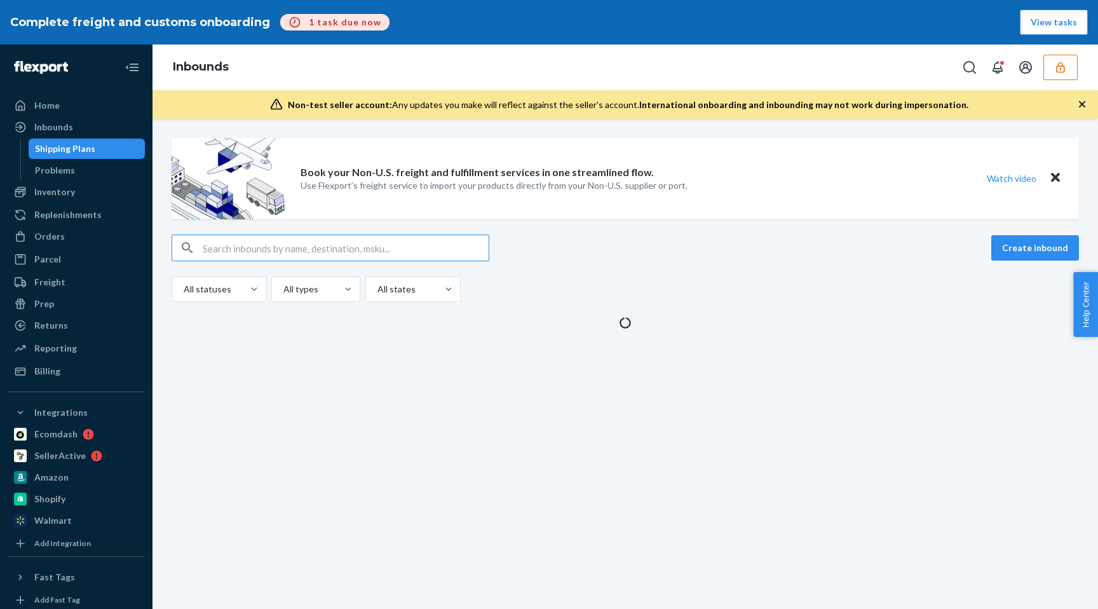
type input "Aquagear Filter Pitcher"
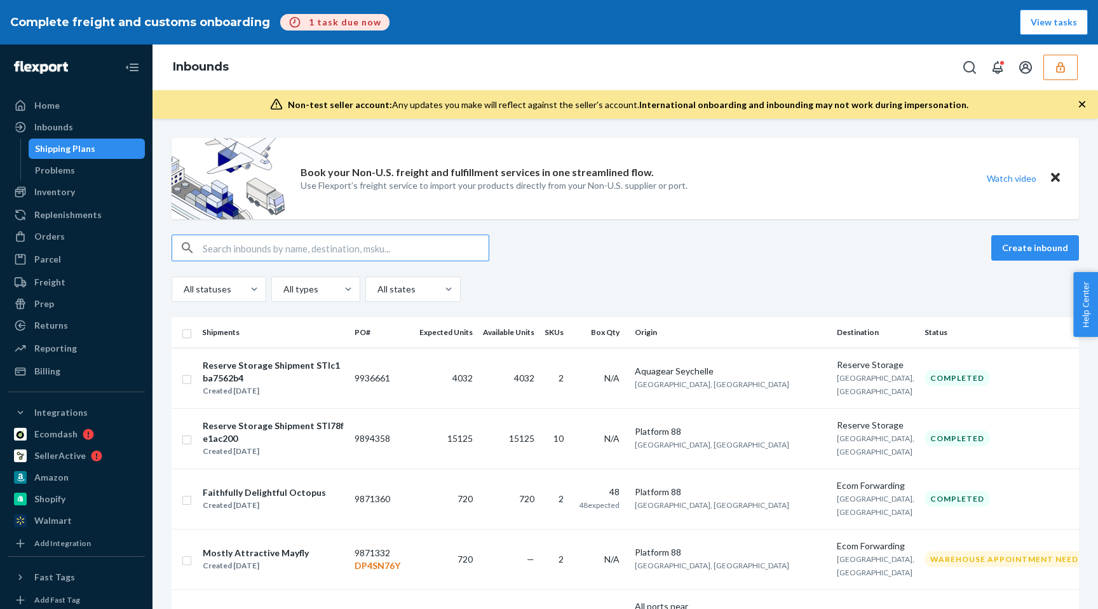
type input "Aquagear Filter Pitcher"
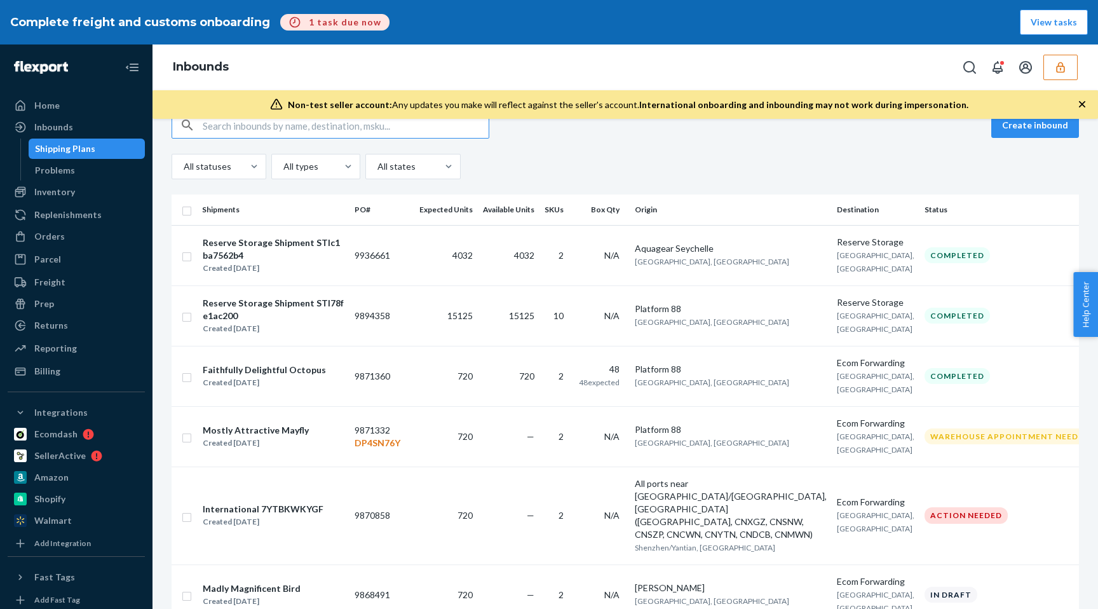
scroll to position [137, 0]
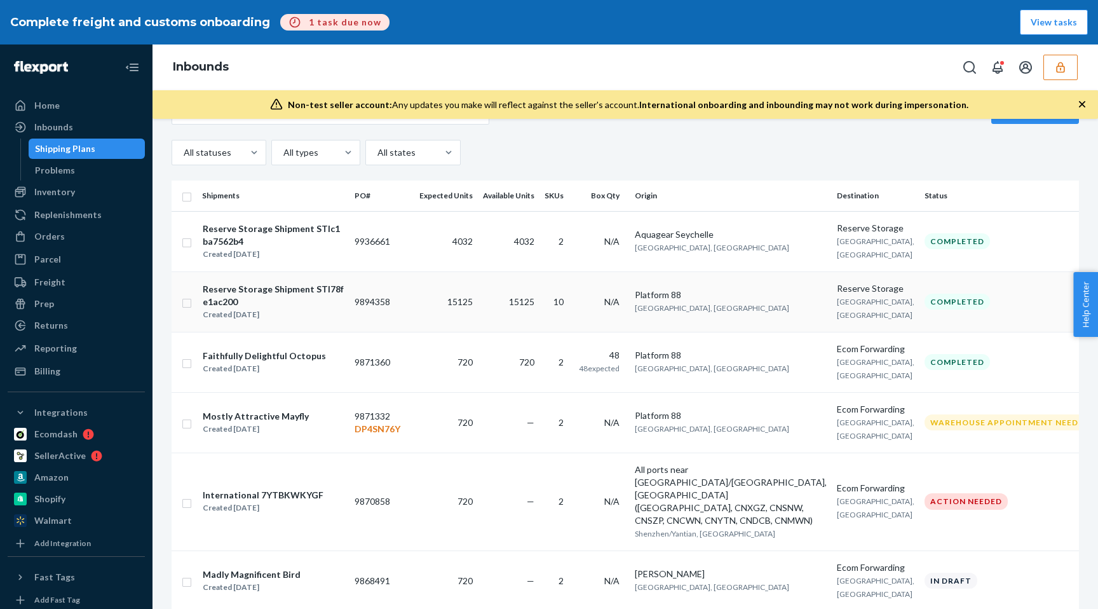
click at [453, 313] on td "15125" at bounding box center [446, 301] width 64 height 60
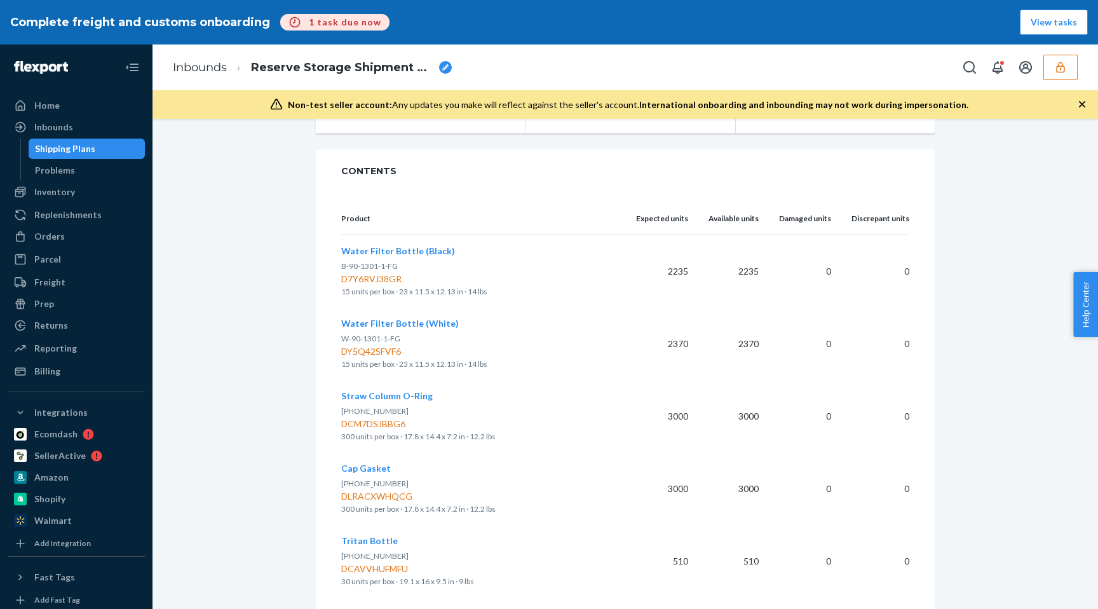
scroll to position [309, 0]
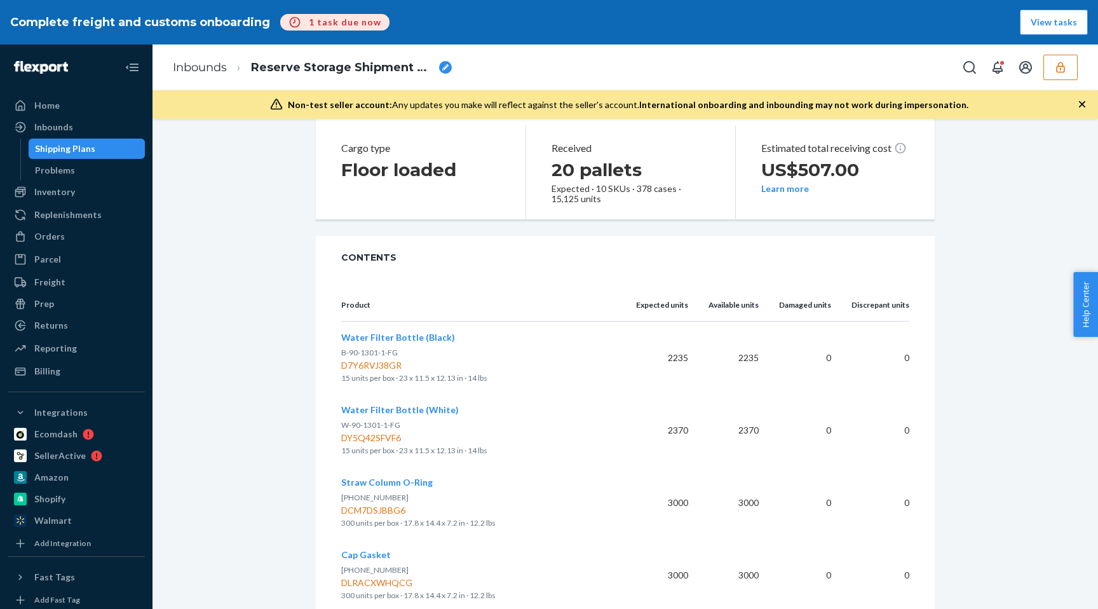
click at [112, 147] on div "Shipping Plans" at bounding box center [87, 149] width 114 height 18
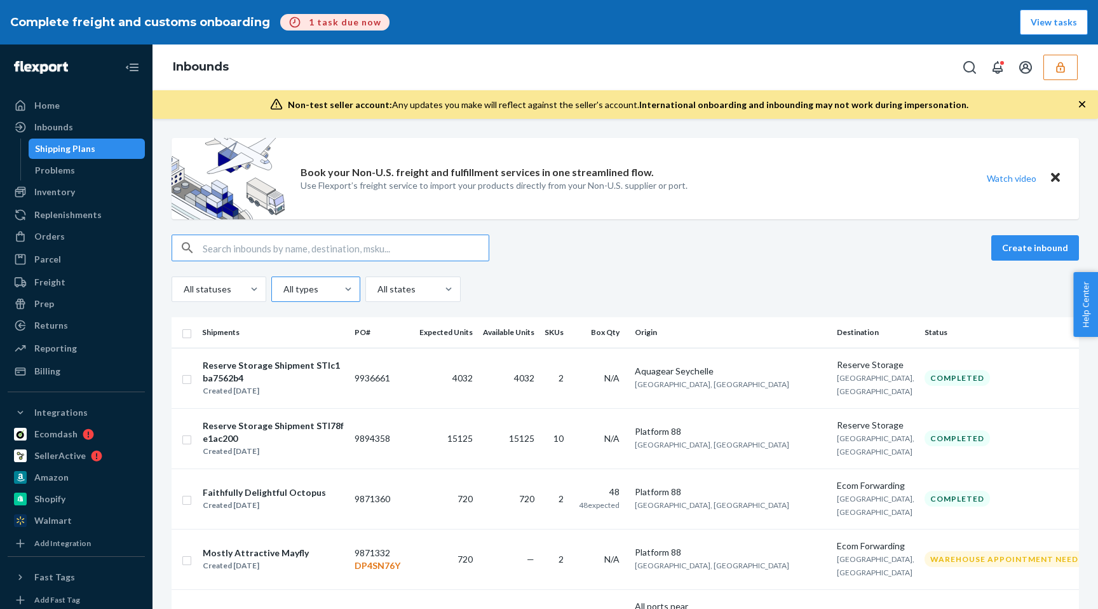
click at [331, 292] on div at bounding box center [314, 288] width 65 height 15
click at [283, 292] on input "All types" at bounding box center [282, 289] width 1 height 13
click at [318, 394] on div "Reserve Storage" at bounding box center [316, 395] width 84 height 25
click at [283, 295] on input "option Reserve Storage focused, 0 of 4. 4 results available. Use Up and Down to…" at bounding box center [282, 289] width 1 height 13
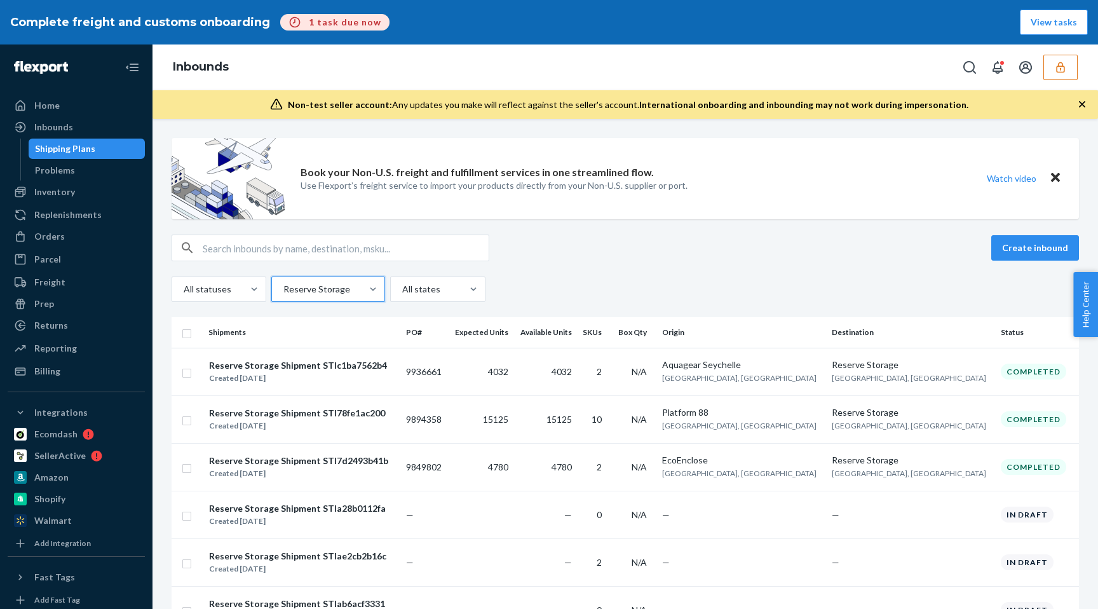
click at [535, 285] on div "All statuses option Reserve Storage, selected. 0 results available. Select is f…" at bounding box center [625, 288] width 907 height 25
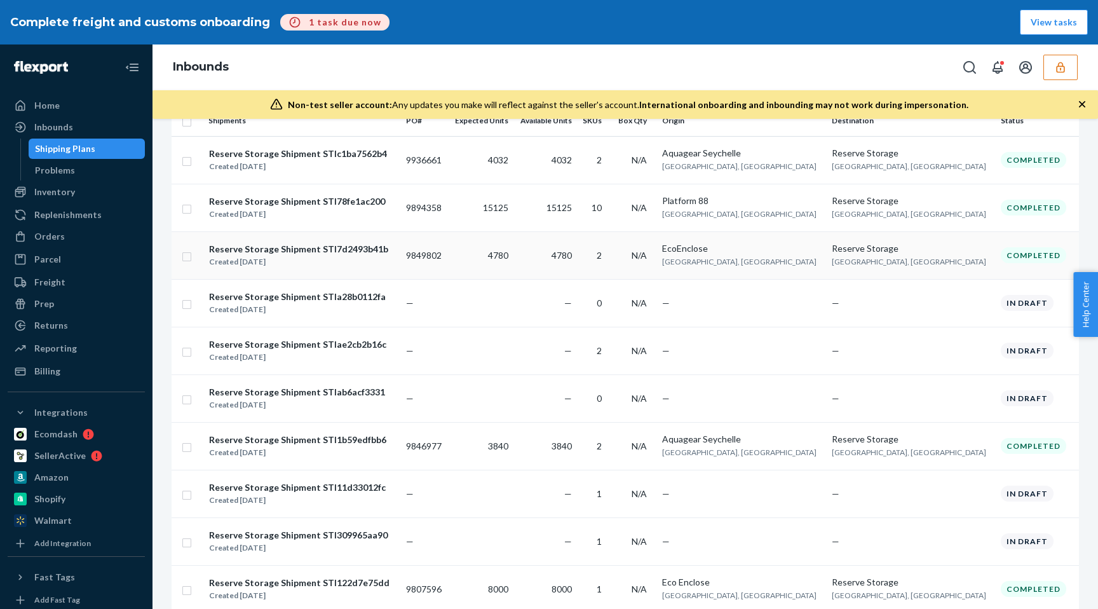
scroll to position [236, 0]
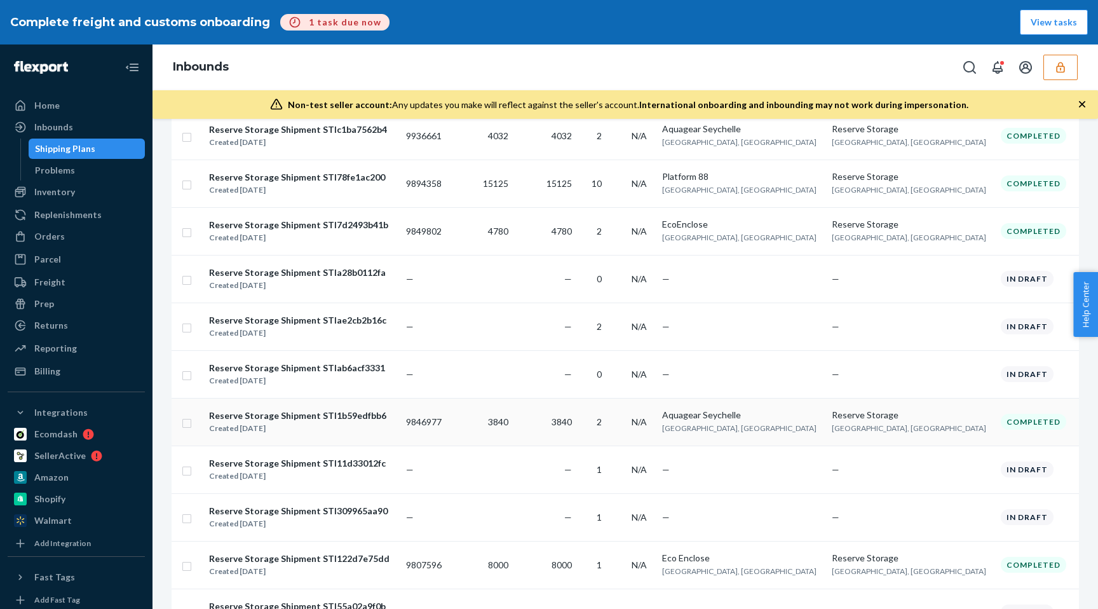
click at [349, 409] on div "Reserve Storage Shipment STI1b59edfbb6" at bounding box center [297, 415] width 177 height 13
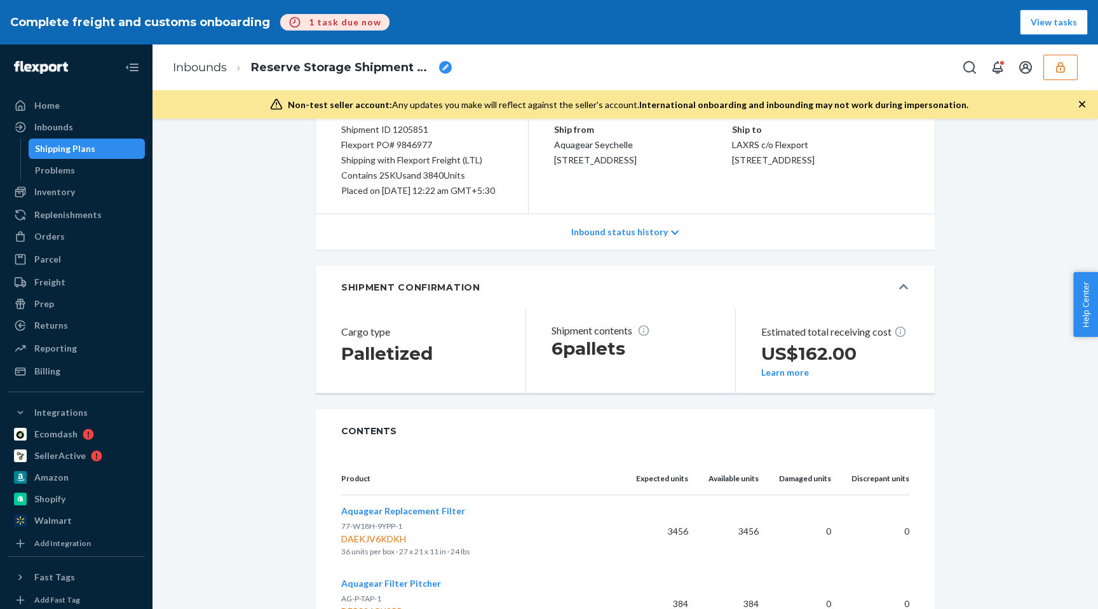
scroll to position [182, 0]
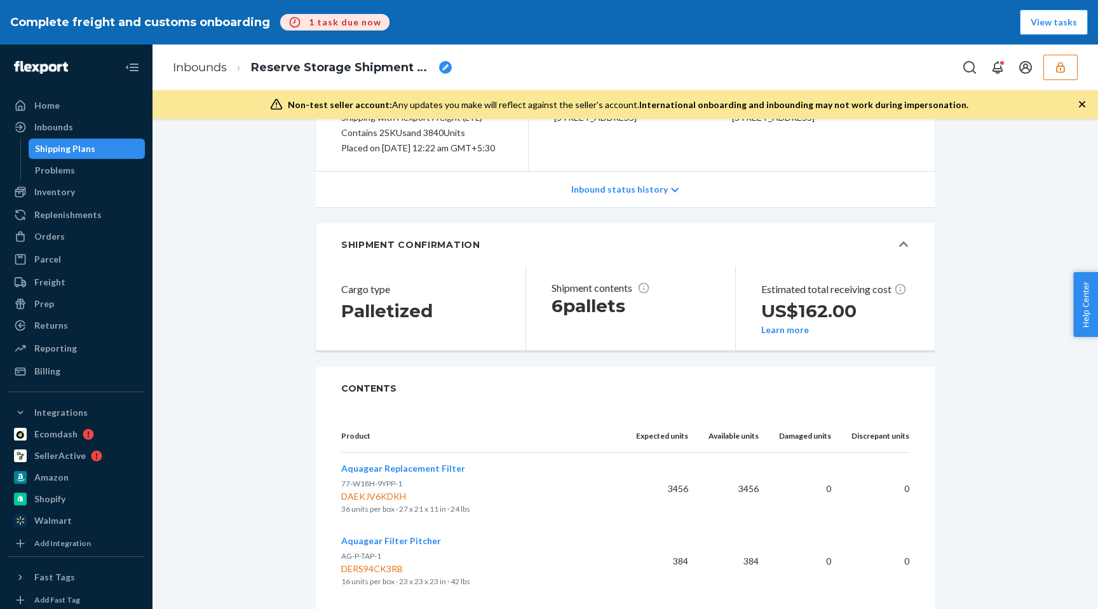
click at [371, 569] on div "DERS94CK3RB" at bounding box center [478, 568] width 274 height 13
copy div "DERS94CK3RB"
click at [369, 538] on span "Aquagear Filter Pitcher" at bounding box center [391, 540] width 100 height 11
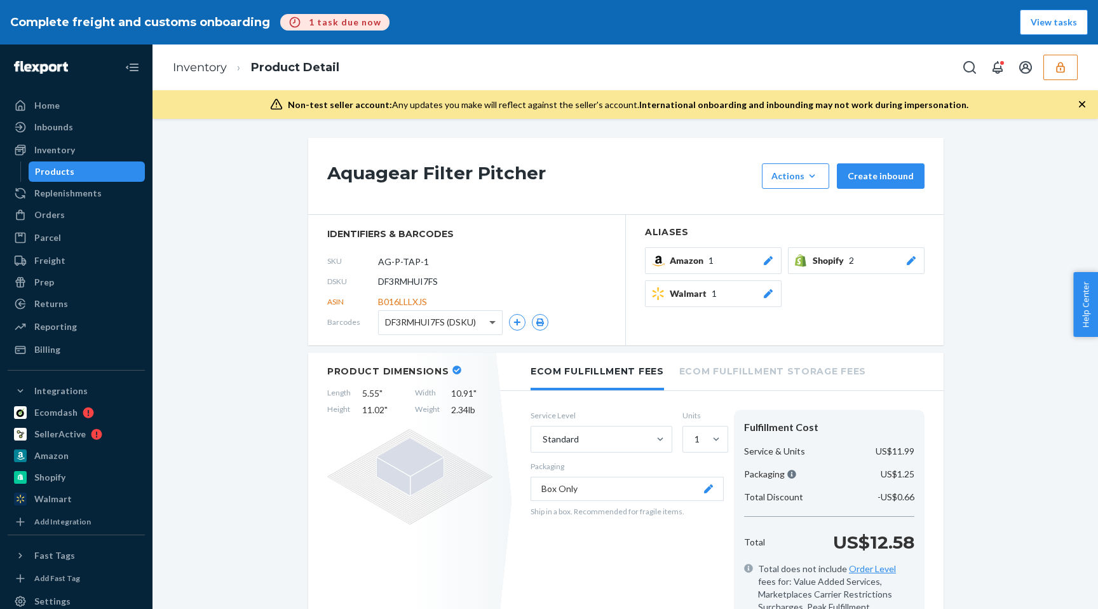
click at [492, 315] on span at bounding box center [494, 323] width 16 height 24
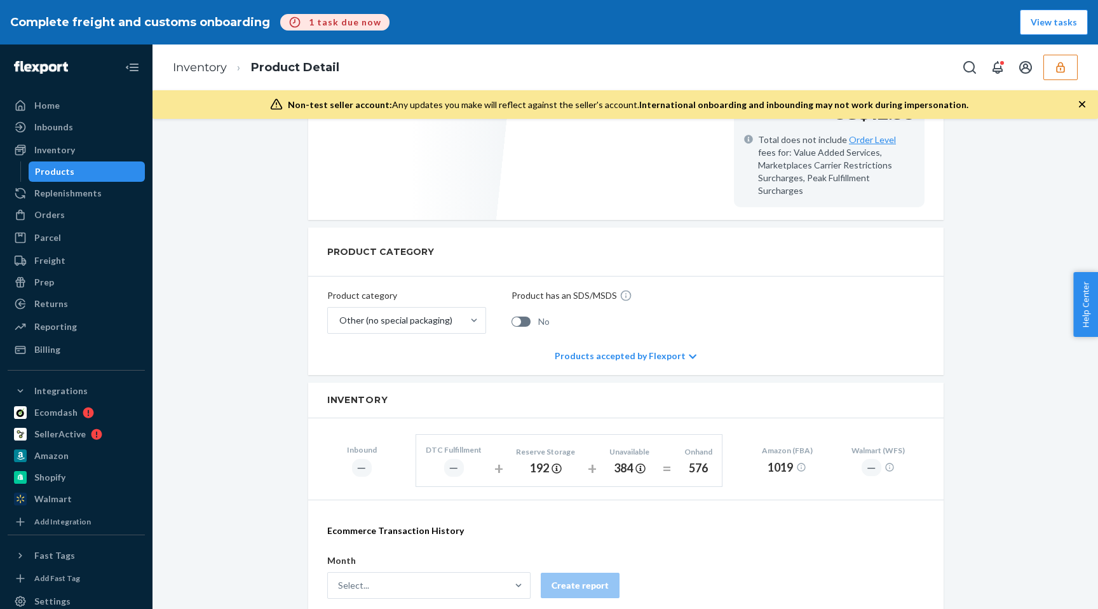
scroll to position [443, 0]
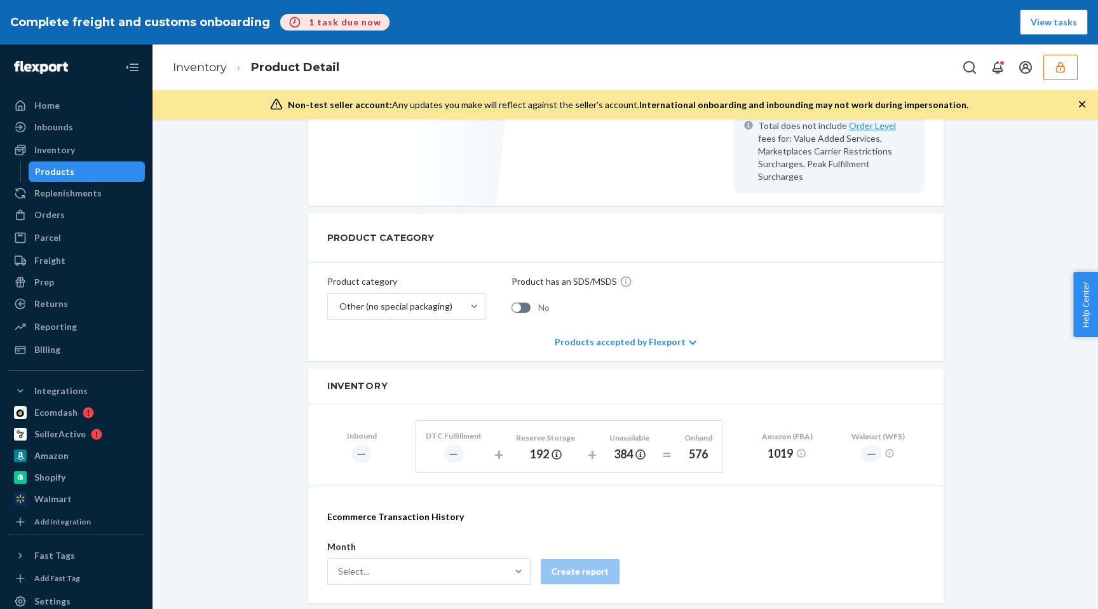
click at [610, 324] on div "Products accepted by Flexport" at bounding box center [626, 342] width 142 height 38
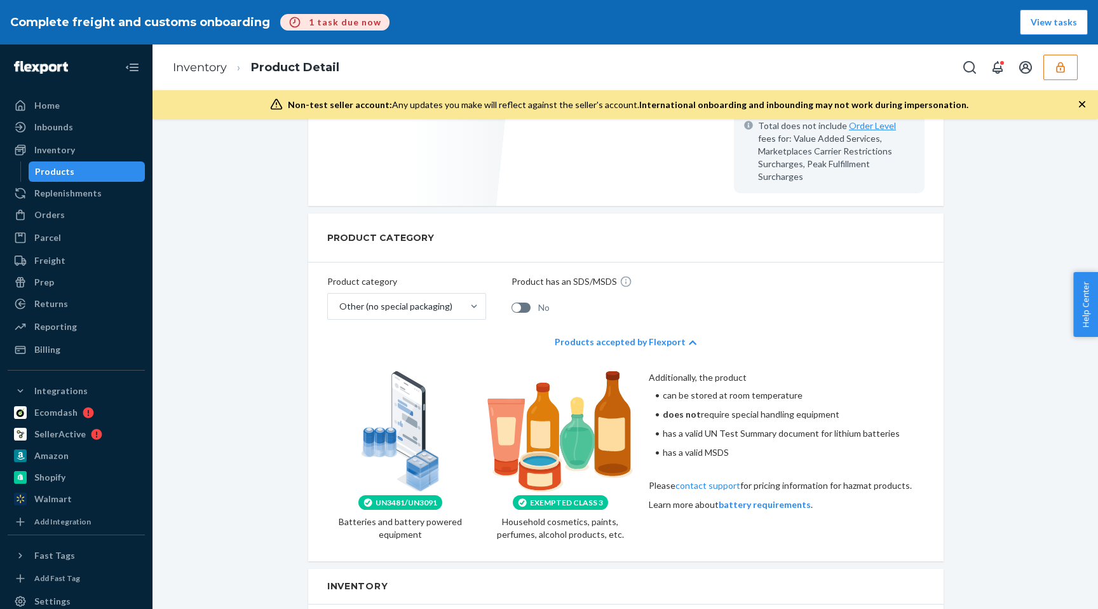
click at [600, 333] on div "Products accepted by Flexport" at bounding box center [626, 342] width 142 height 38
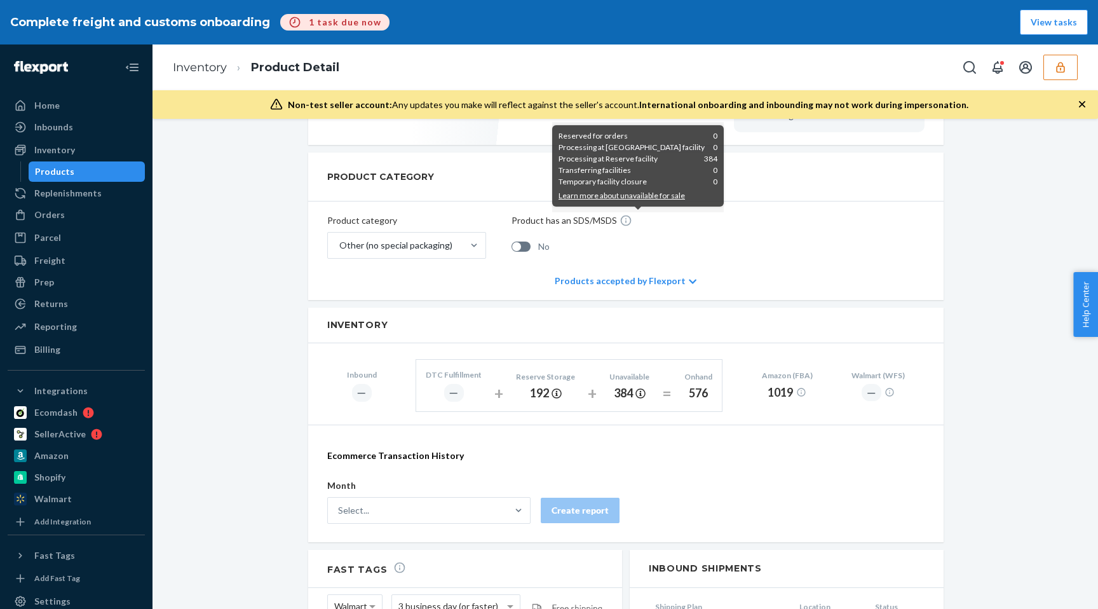
scroll to position [243, 0]
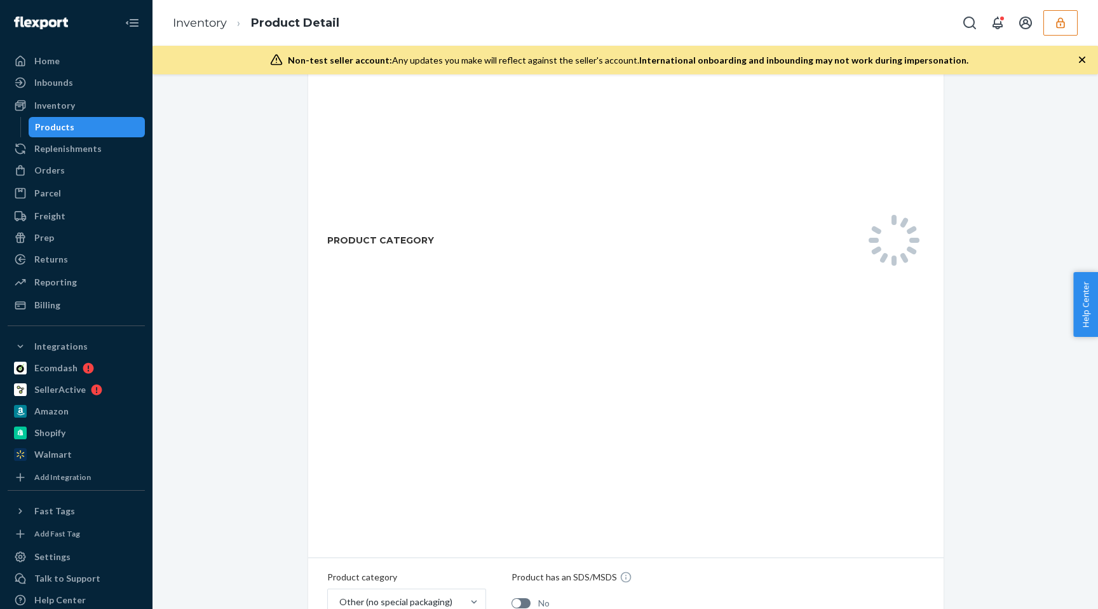
scroll to position [687, 0]
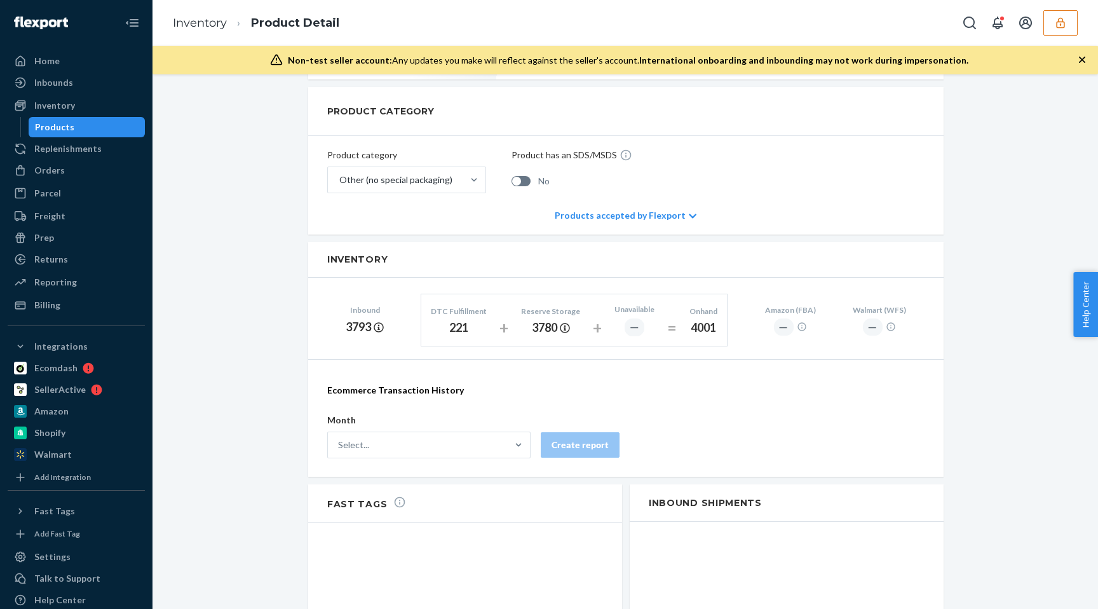
scroll to position [577, 0]
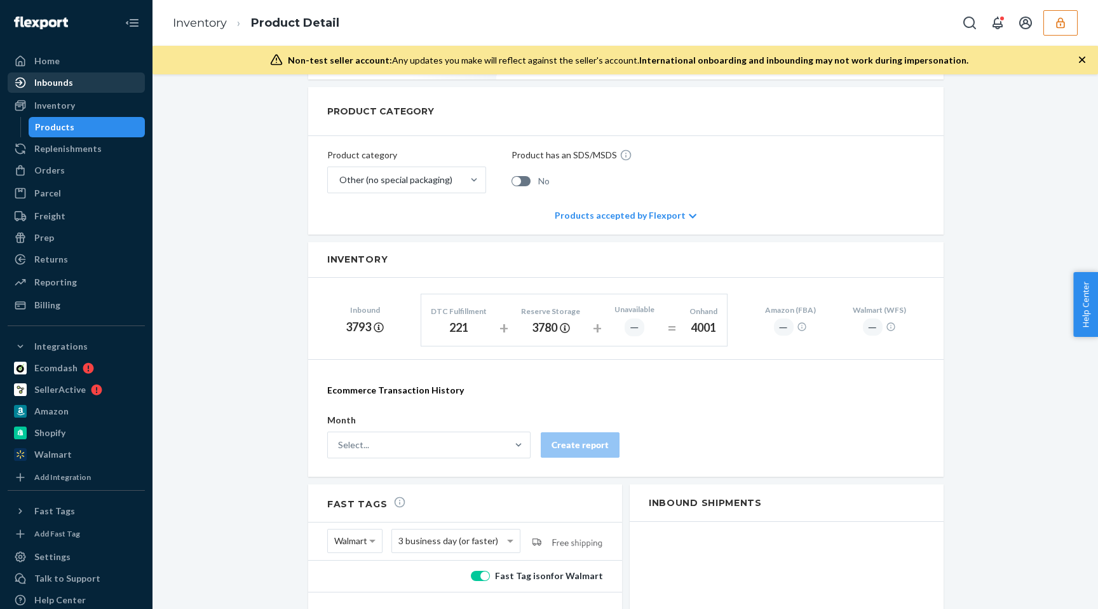
click at [109, 84] on div "Inbounds" at bounding box center [76, 83] width 135 height 18
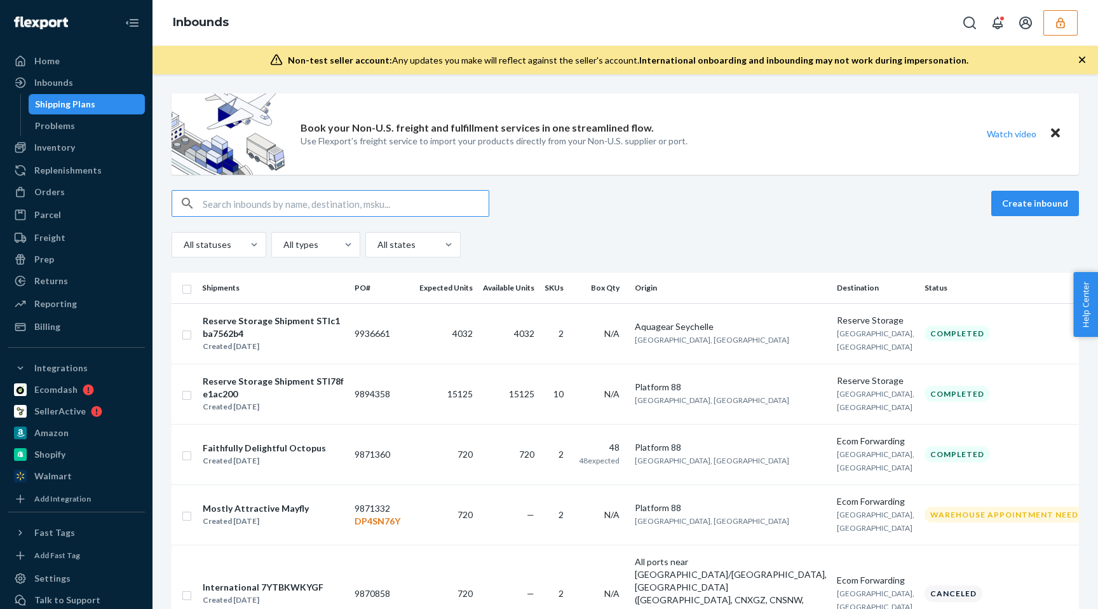
type input "DZNKH7H9SF8"
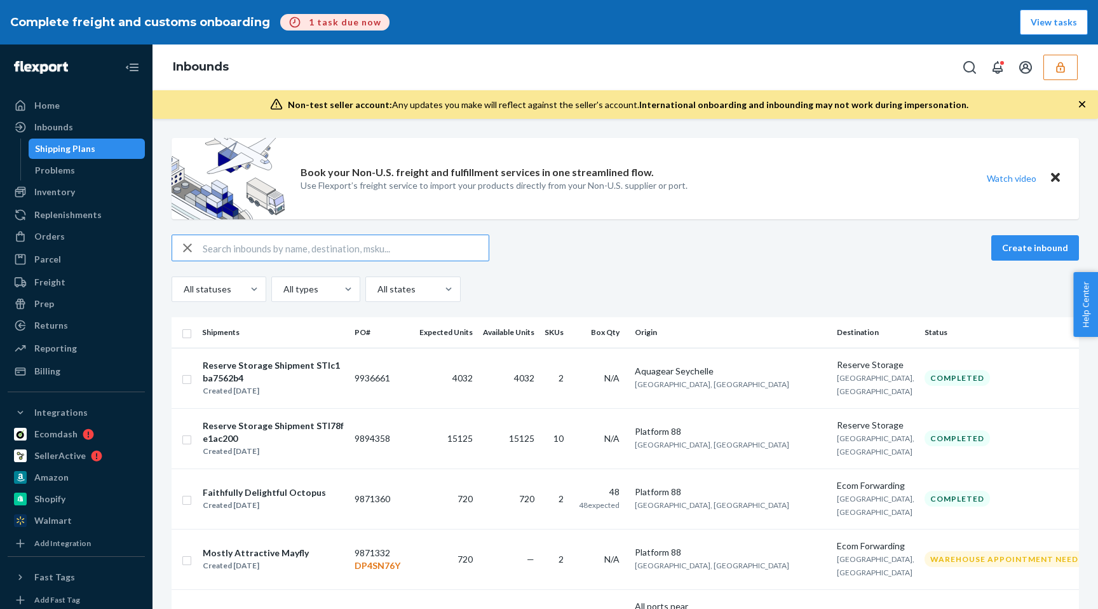
type input "DZNKH7H9SF8"
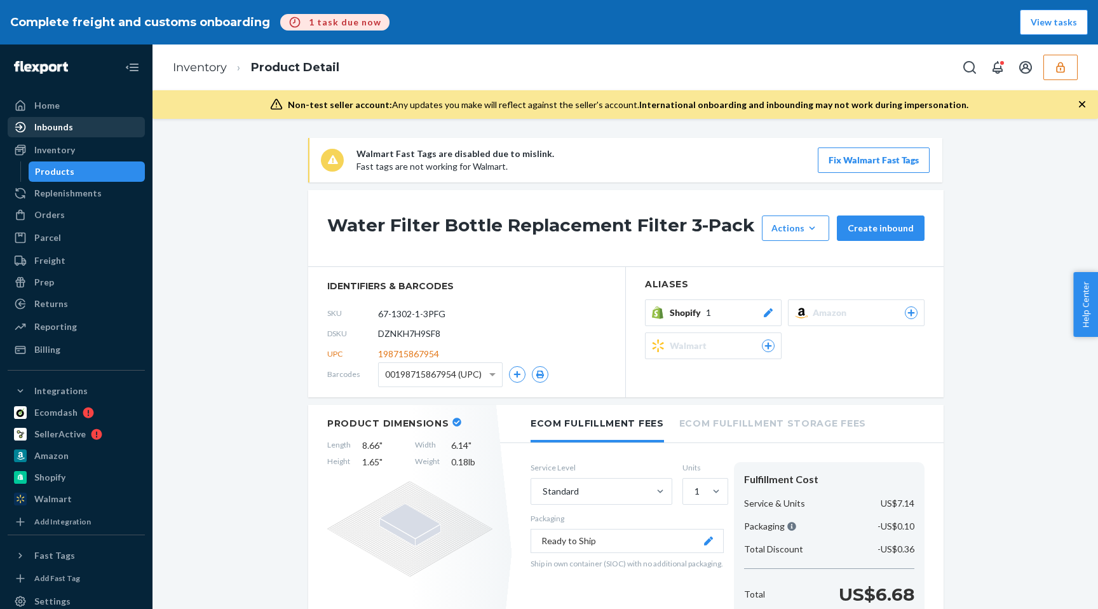
click at [45, 136] on link "Inbounds" at bounding box center [76, 127] width 137 height 20
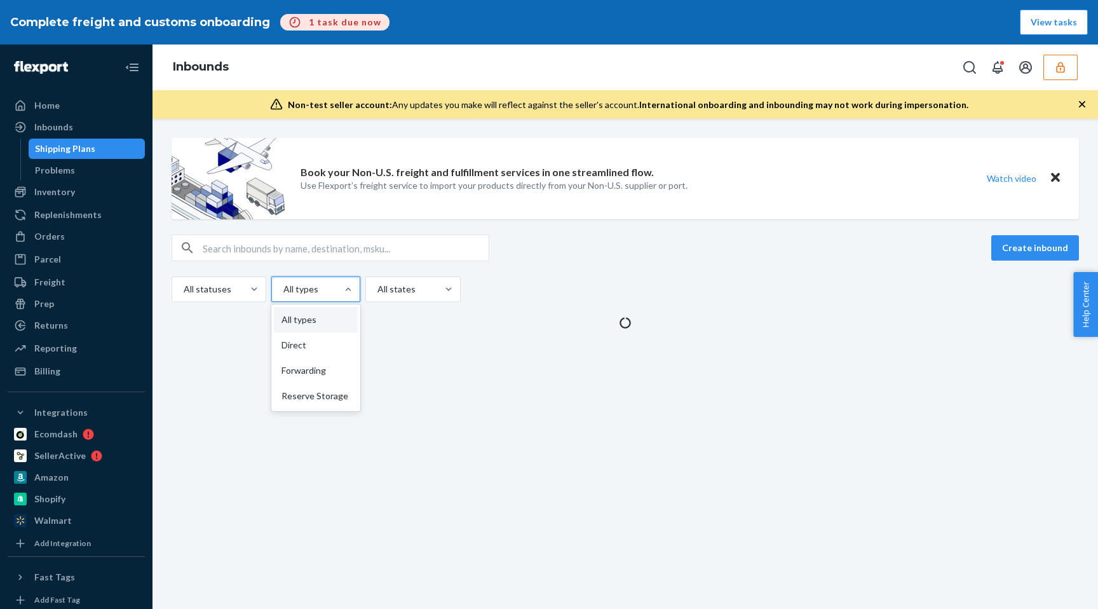
click at [325, 288] on div at bounding box center [314, 288] width 65 height 15
click at [283, 288] on input "option All types focused, 0 of 4. 4 results available. Use Up and Down to choos…" at bounding box center [282, 289] width 1 height 13
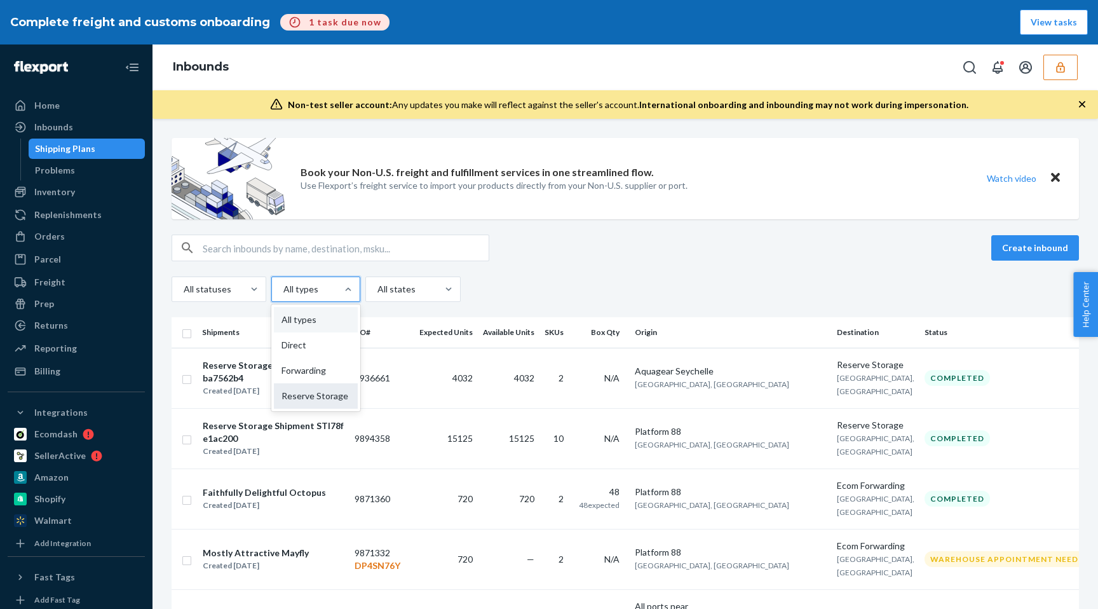
click at [320, 392] on div "Reserve Storage" at bounding box center [316, 395] width 84 height 25
click at [283, 295] on input "option Reserve Storage focused, 0 of 4. 4 results available. Use Up and Down to…" at bounding box center [282, 289] width 1 height 13
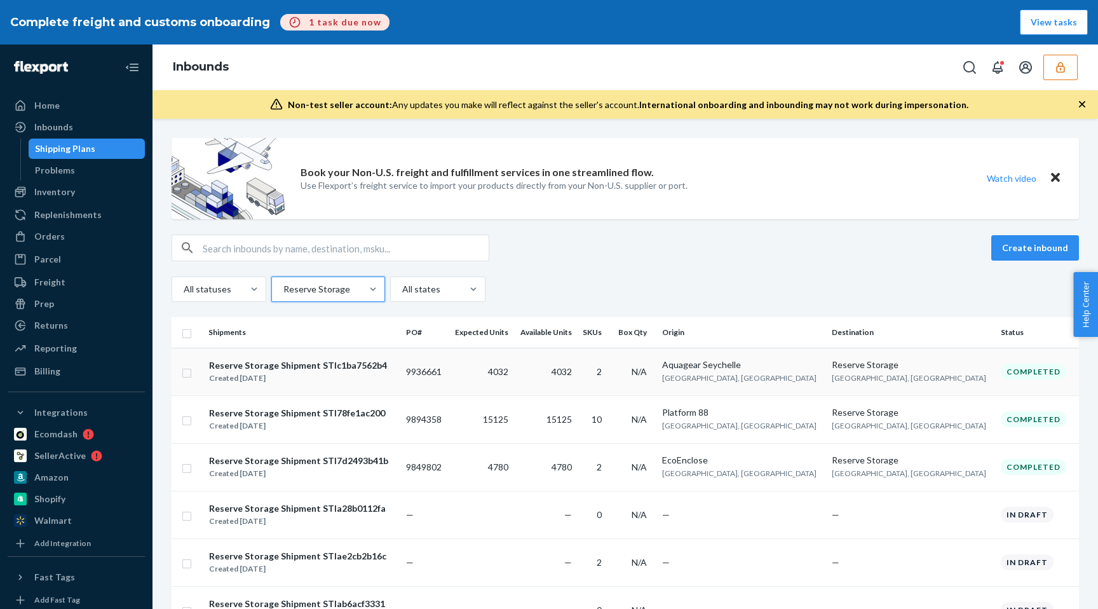
click at [343, 379] on div "Created Sep 15, 2025" at bounding box center [298, 378] width 178 height 13
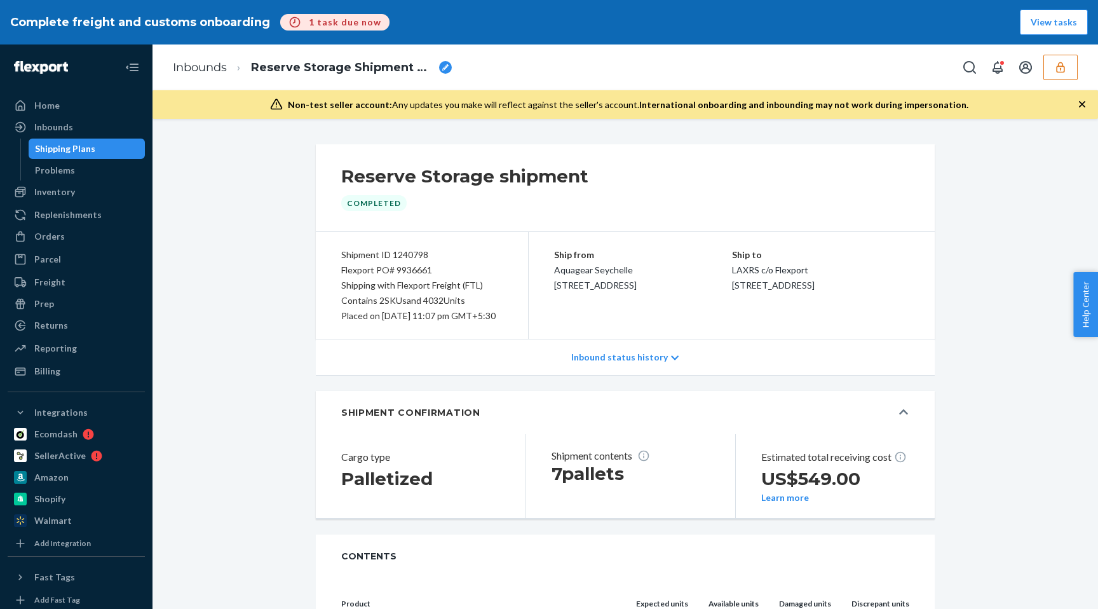
scroll to position [182, 0]
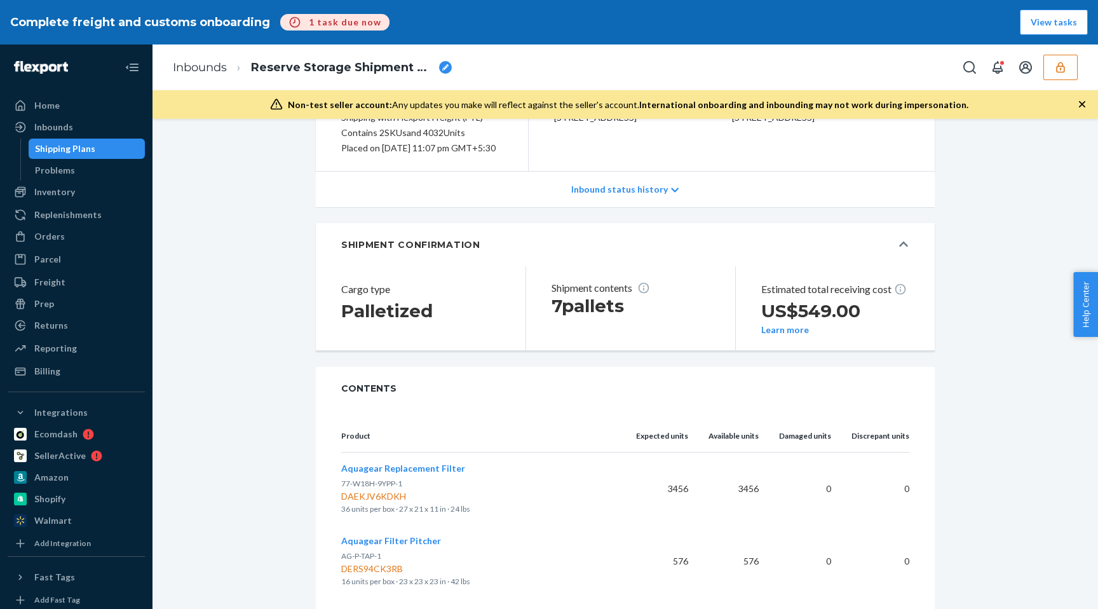
click at [118, 143] on div "Shipping Plans" at bounding box center [87, 149] width 114 height 18
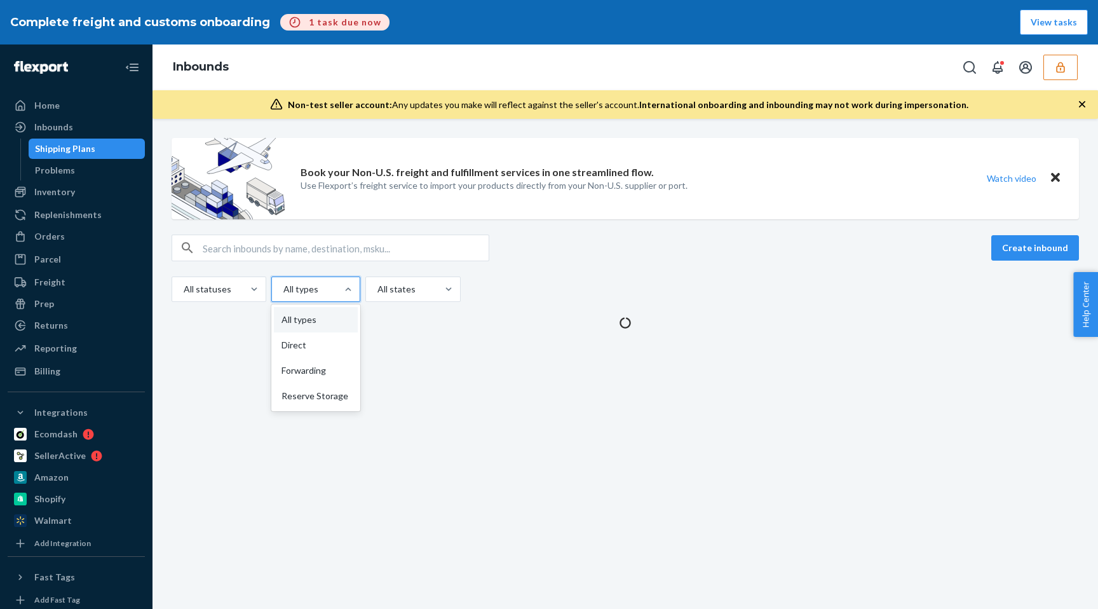
click at [325, 285] on div at bounding box center [314, 288] width 65 height 15
click at [283, 285] on input "option All types focused, 0 of 4. 4 results available. Use Up and Down to choos…" at bounding box center [282, 289] width 1 height 13
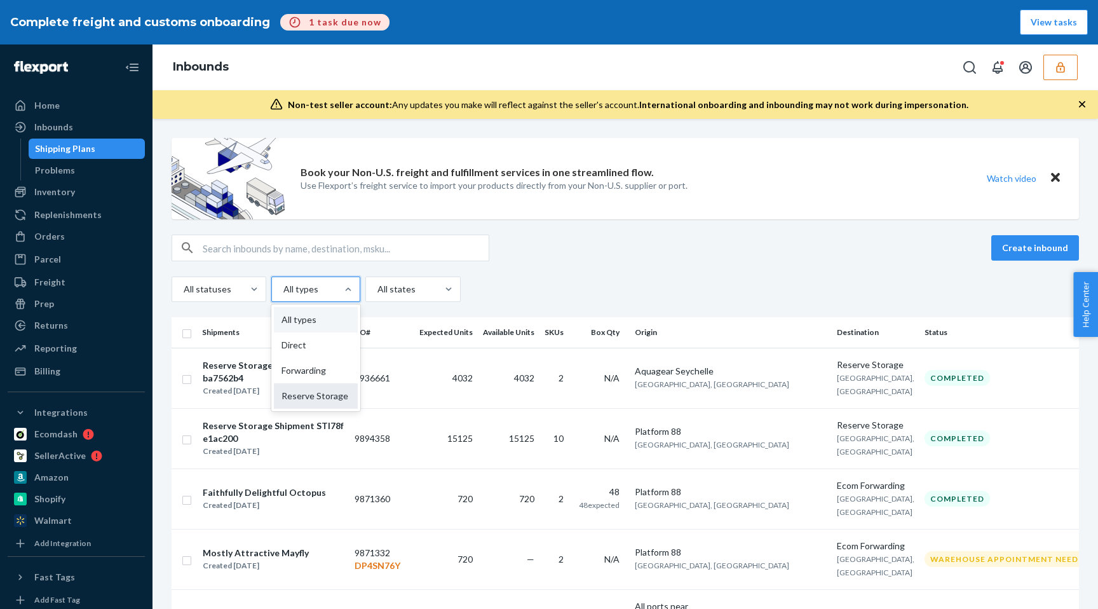
click at [325, 387] on div "Reserve Storage" at bounding box center [316, 395] width 84 height 25
click at [283, 295] on input "option Reserve Storage focused, 0 of 4. 4 results available. Use Up and Down to…" at bounding box center [282, 289] width 1 height 13
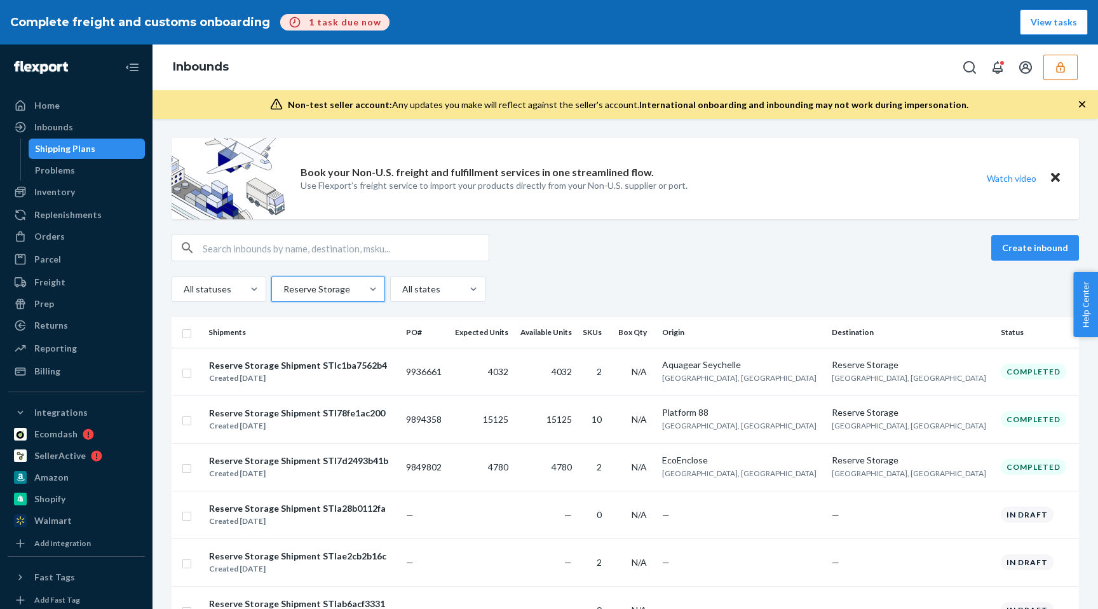
click at [297, 434] on td "Reserve Storage Shipment STI78fe1ac200 Created Aug 11, 2025" at bounding box center [302, 419] width 198 height 48
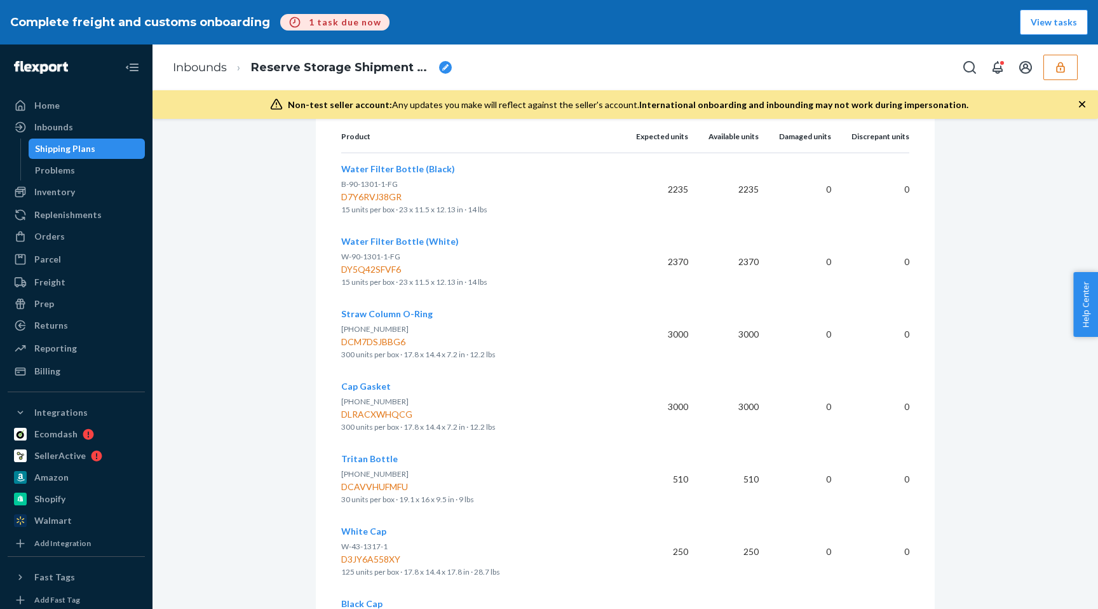
scroll to position [286, 0]
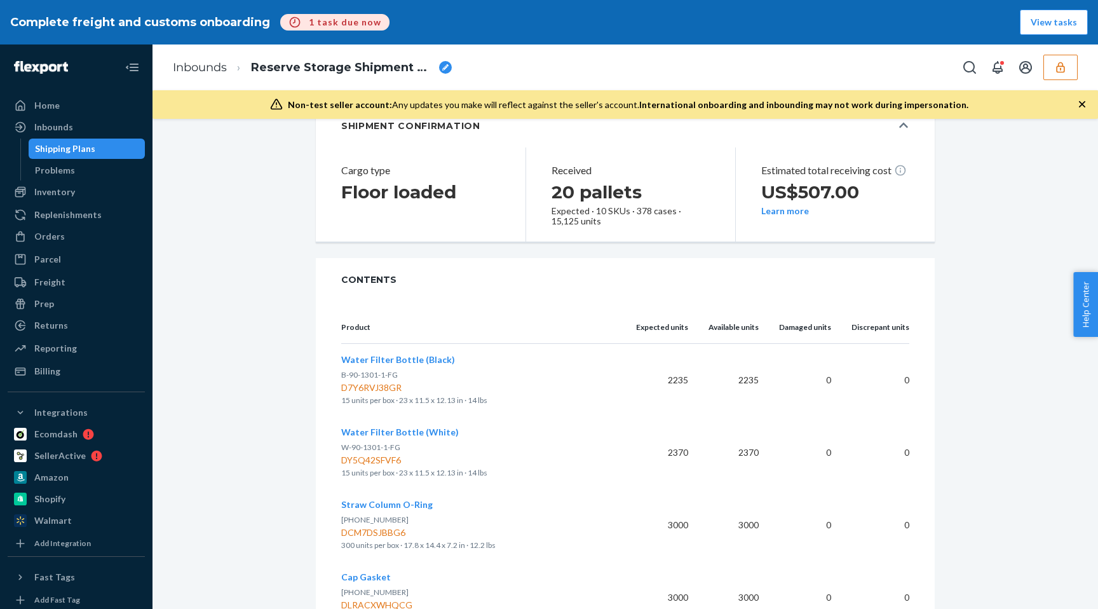
click at [55, 153] on div "Shipping Plans" at bounding box center [65, 148] width 60 height 13
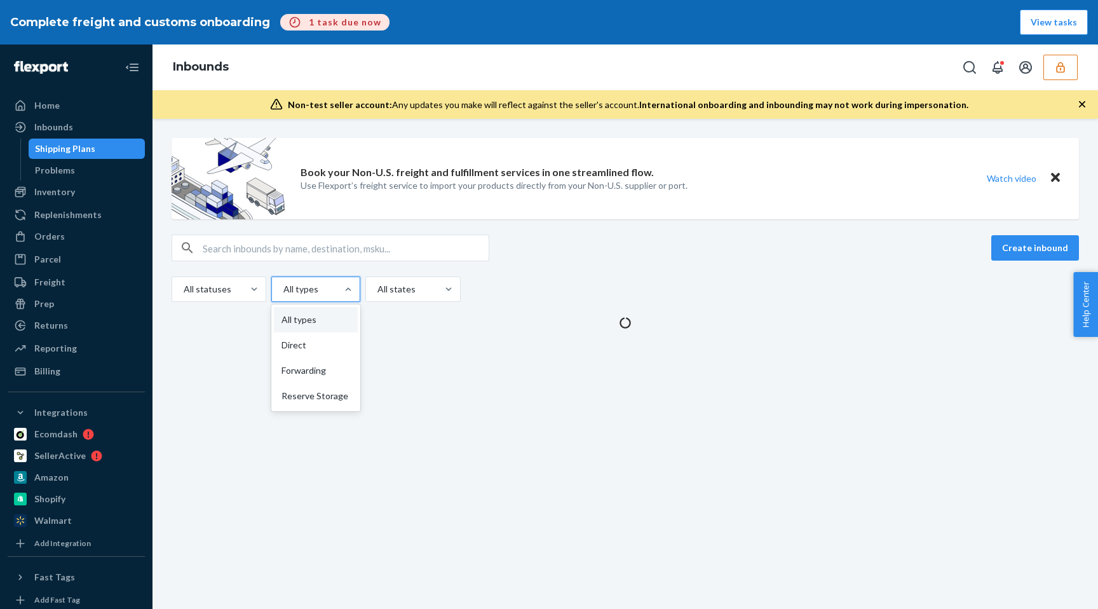
click at [298, 283] on div at bounding box center [314, 288] width 65 height 15
click at [283, 283] on input "option All types focused, 1 of 4. 4 results available. Use Up and Down to choos…" at bounding box center [282, 289] width 1 height 13
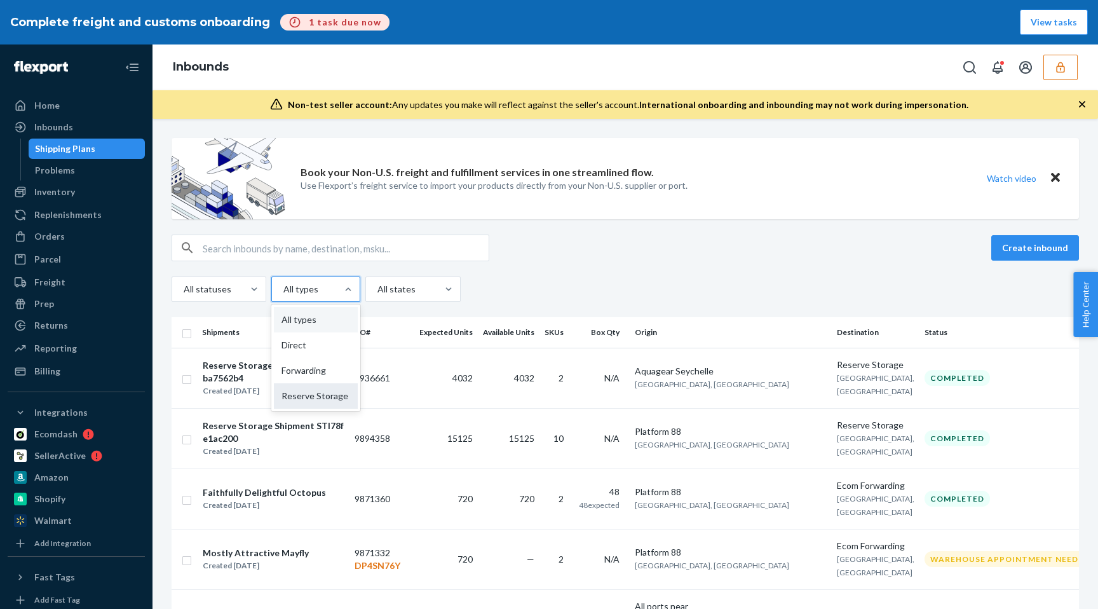
click at [309, 394] on div "Reserve Storage" at bounding box center [316, 395] width 84 height 25
click at [283, 295] on input "option Reserve Storage focused, 0 of 4. 4 results available. Use Up and Down to…" at bounding box center [282, 289] width 1 height 13
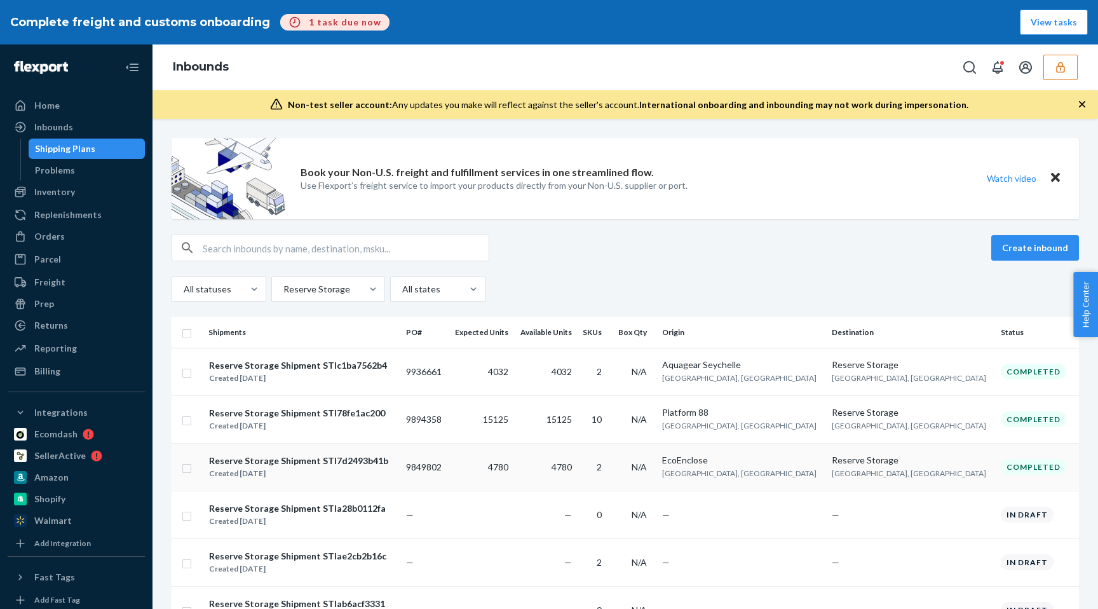
click at [352, 454] on div "Reserve Storage Shipment STI7d2493b41b Created Jul 10, 2025" at bounding box center [298, 467] width 180 height 27
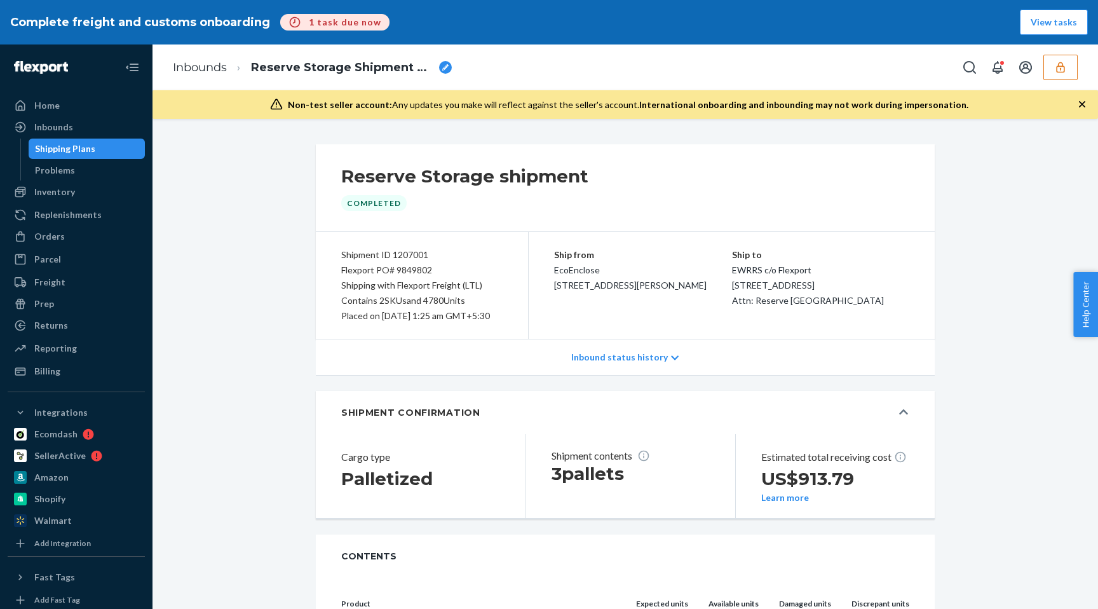
scroll to position [182, 0]
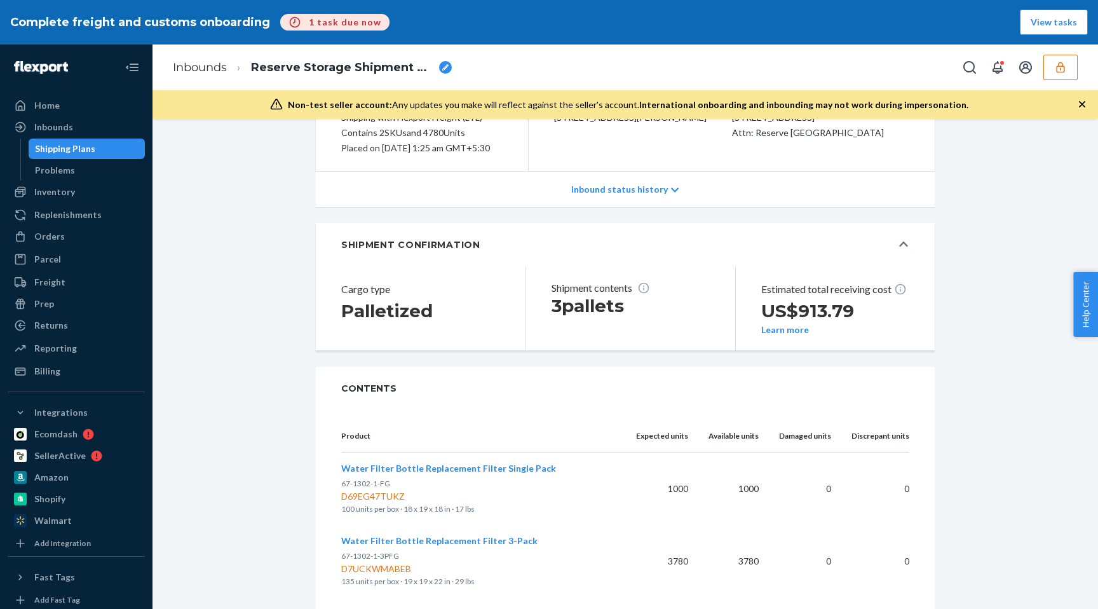
click at [387, 570] on div "D7UCKWMABEB" at bounding box center [478, 568] width 274 height 13
copy div "D7UCKWMABEB"
click at [402, 539] on span "Water Filter Bottle Replacement Filter 3-Pack" at bounding box center [439, 540] width 196 height 11
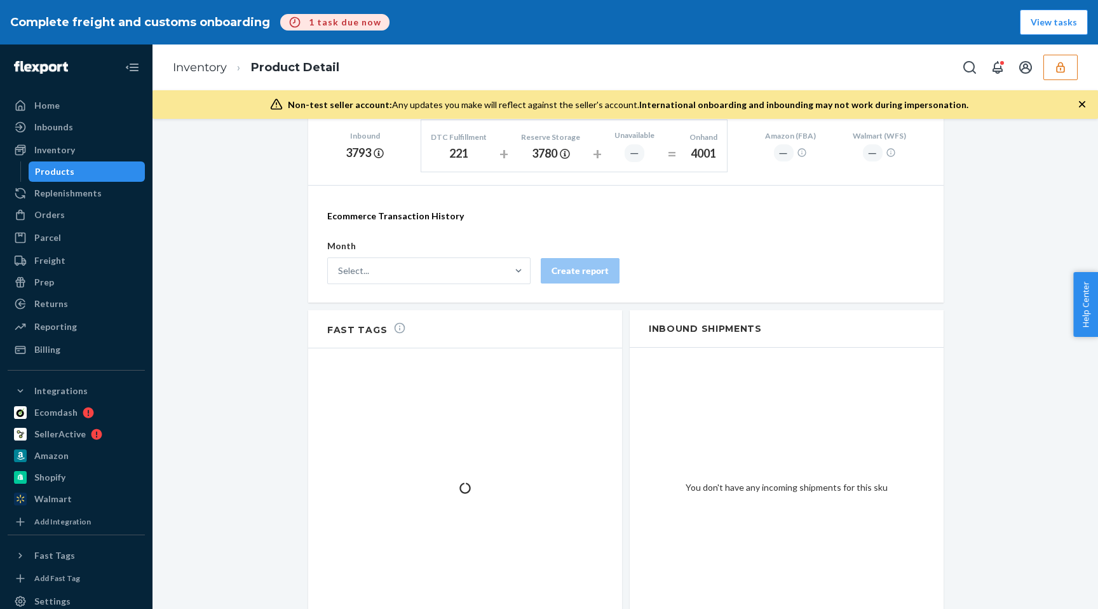
scroll to position [795, 0]
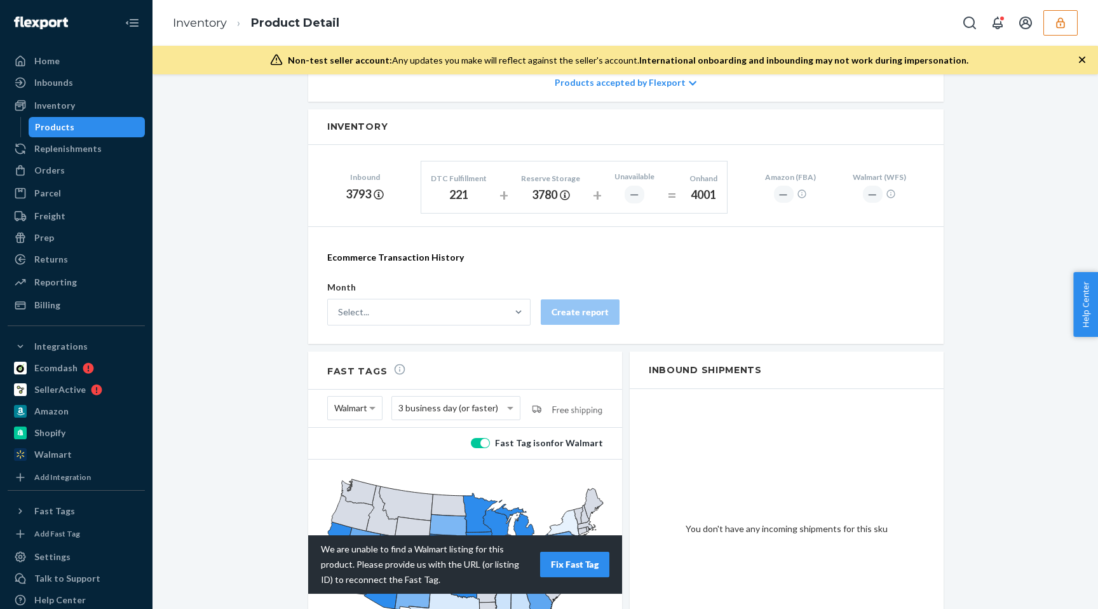
scroll to position [769, 0]
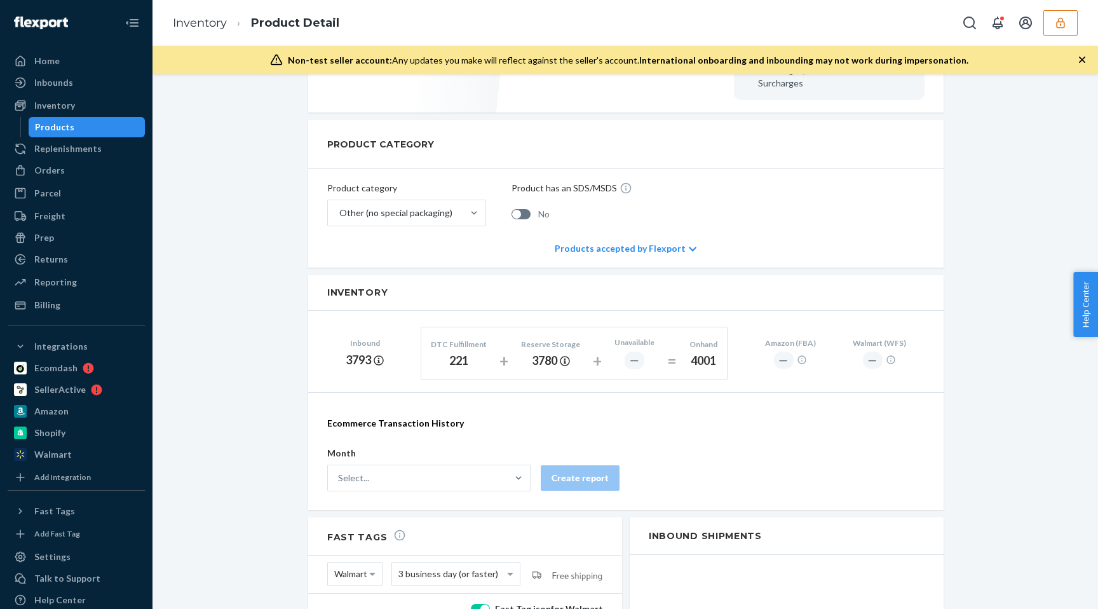
scroll to position [554, 0]
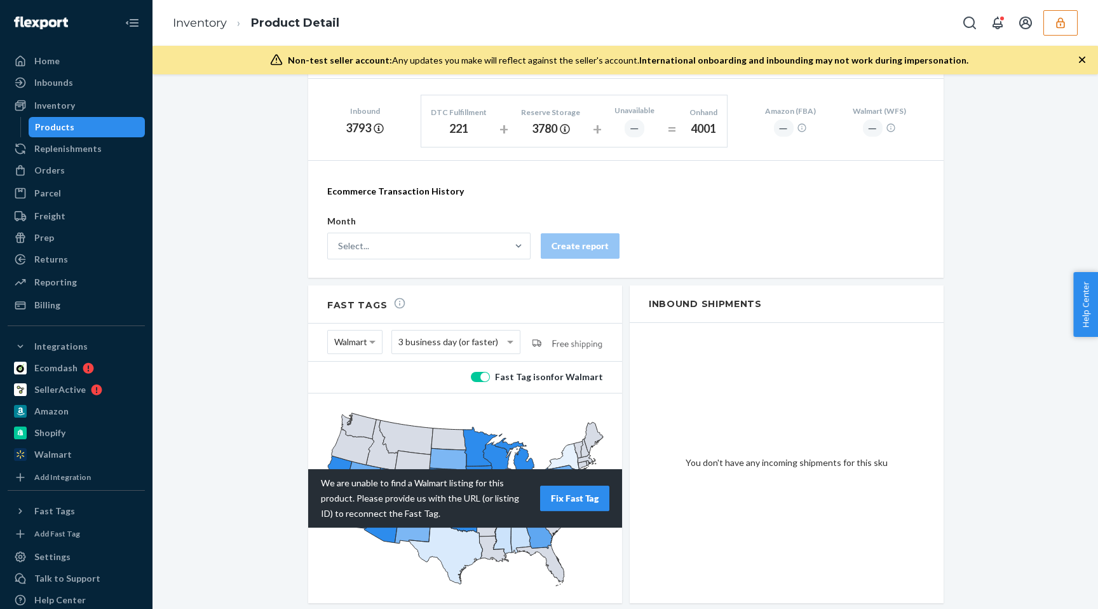
scroll to position [772, 0]
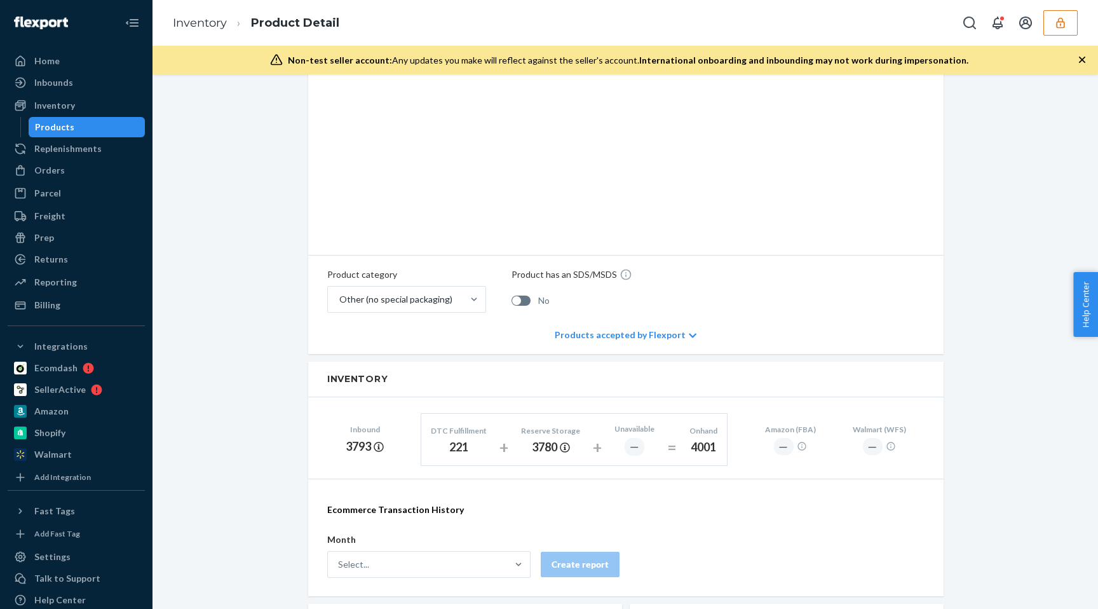
scroll to position [795, 0]
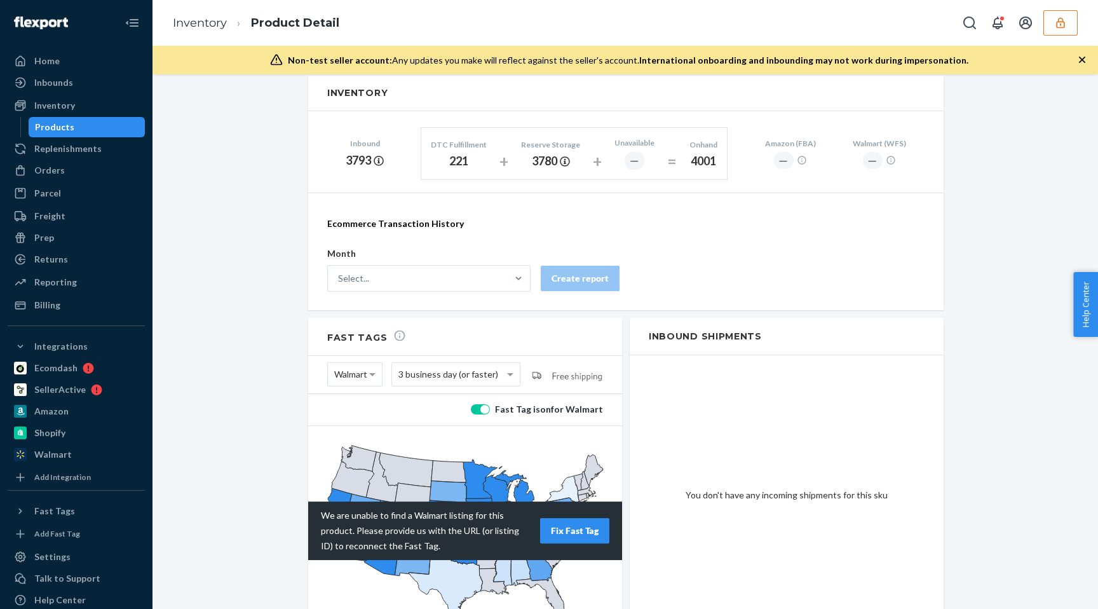
scroll to position [795, 0]
